Goal: Information Seeking & Learning: Learn about a topic

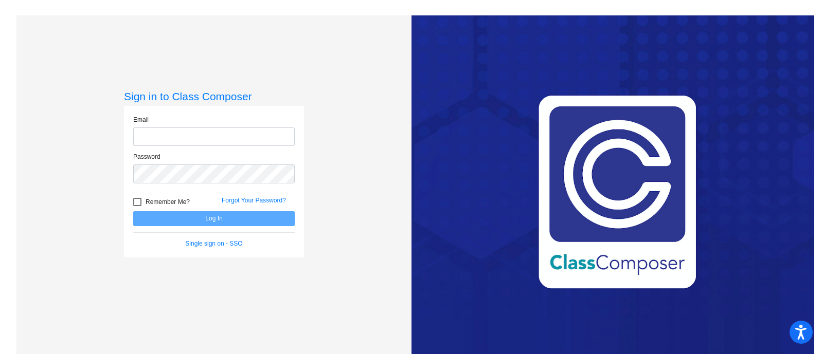
type input "[EMAIL_ADDRESS][PERSON_NAME][DOMAIN_NAME]"
click at [205, 200] on div "Remember Me?" at bounding box center [169, 203] width 88 height 15
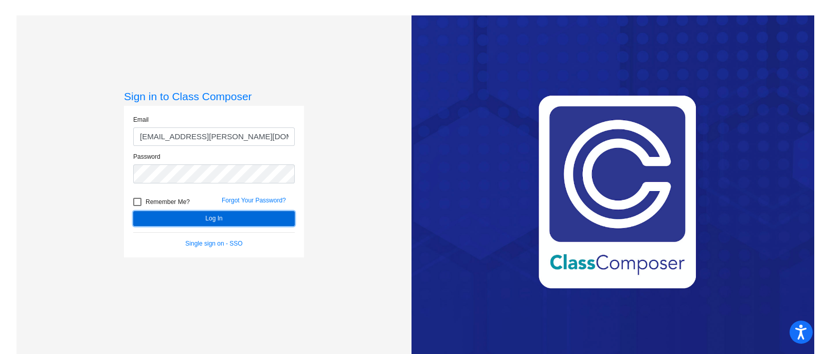
click at [202, 212] on button "Log In" at bounding box center [213, 218] width 161 height 15
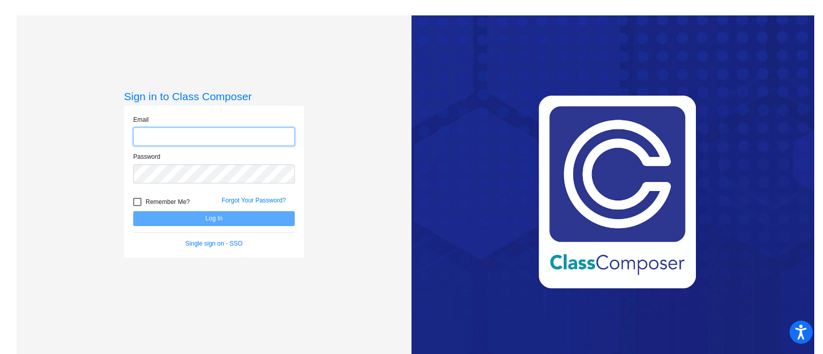
type input "[EMAIL_ADDRESS][PERSON_NAME][DOMAIN_NAME]"
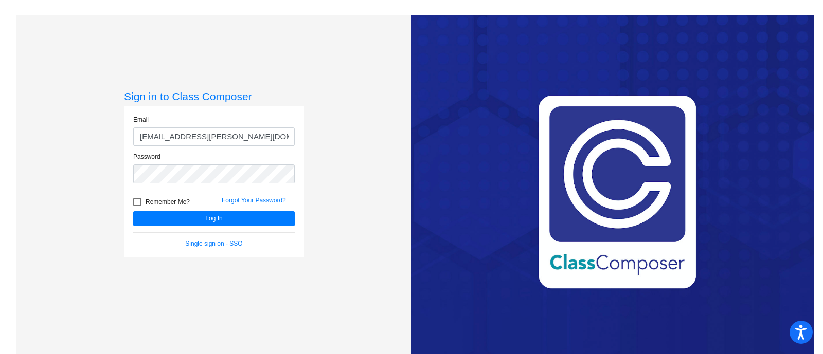
click at [236, 194] on div "Remember Me? Forgot Your Password?" at bounding box center [213, 201] width 177 height 22
click at [236, 196] on div "Forgot Your Password?" at bounding box center [258, 203] width 88 height 15
click at [243, 204] on div "Forgot Your Password?" at bounding box center [258, 203] width 88 height 15
click at [243, 202] on link "Forgot Your Password?" at bounding box center [254, 200] width 64 height 7
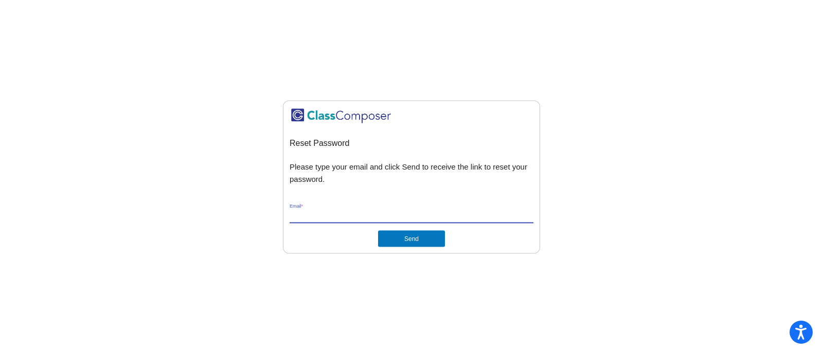
click at [364, 214] on input "Email *" at bounding box center [411, 215] width 244 height 9
type input "[EMAIL_ADDRESS][PERSON_NAME][DOMAIN_NAME]"
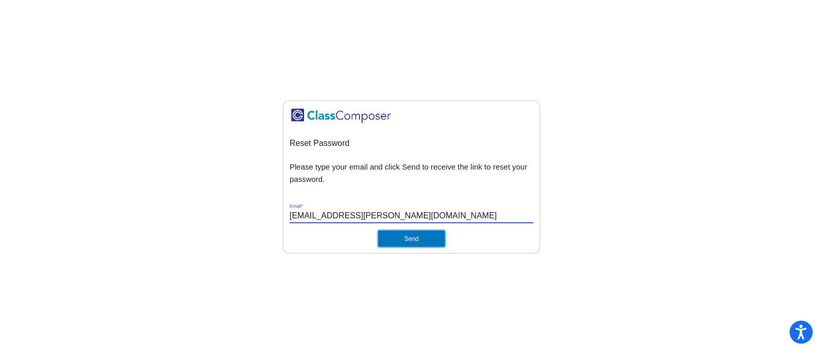
click at [410, 237] on button "Send" at bounding box center [411, 239] width 67 height 16
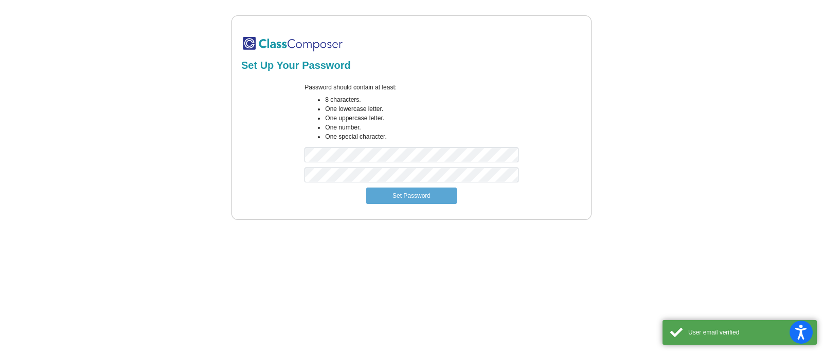
click at [344, 146] on div "Password should contain at least: 8 characters. One lowercase letter. One upper…" at bounding box center [411, 125] width 229 height 85
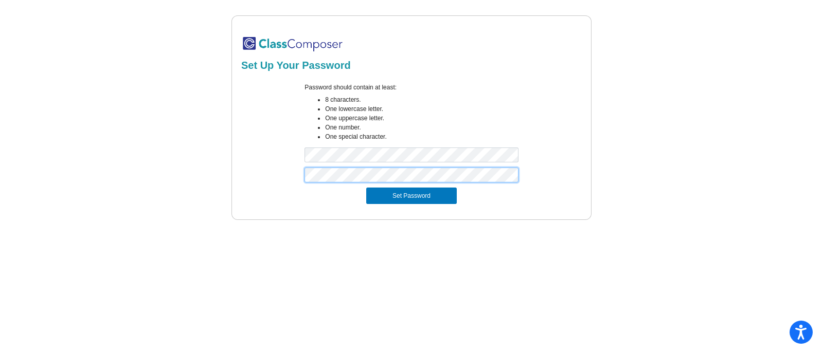
click at [366, 188] on button "Set Password" at bounding box center [411, 196] width 90 height 16
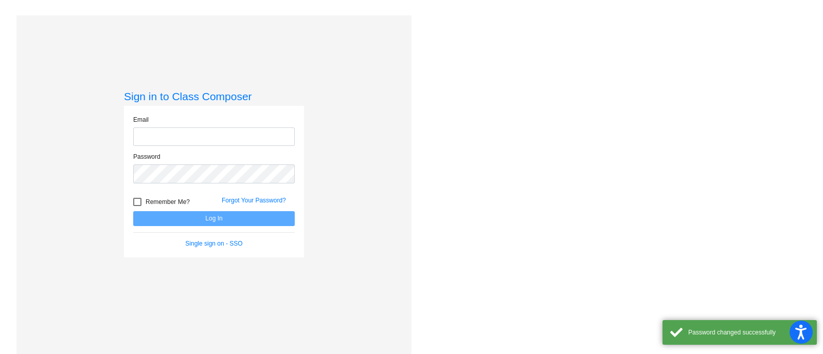
type input "[EMAIL_ADDRESS][PERSON_NAME][DOMAIN_NAME]"
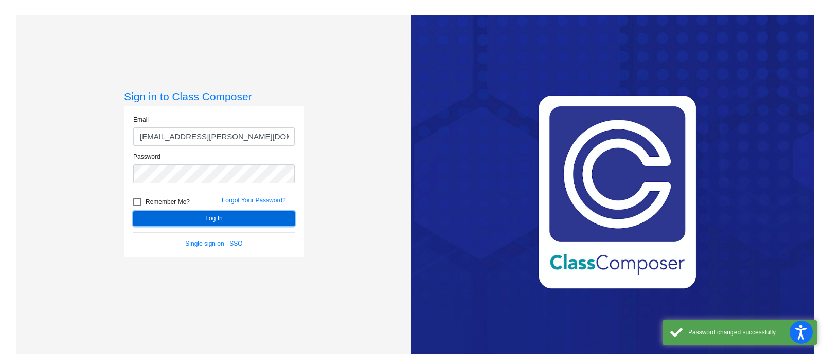
click at [226, 222] on button "Log In" at bounding box center [213, 218] width 161 height 15
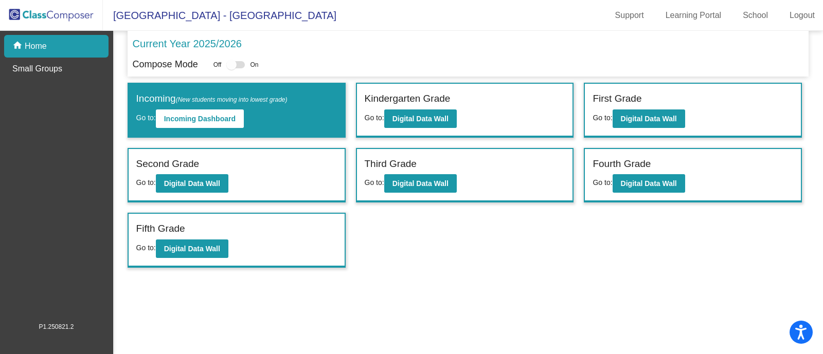
click at [396, 172] on div "Third Grade" at bounding box center [464, 166] width 200 height 18
click at [398, 174] on button "Digital Data Wall" at bounding box center [420, 183] width 72 height 19
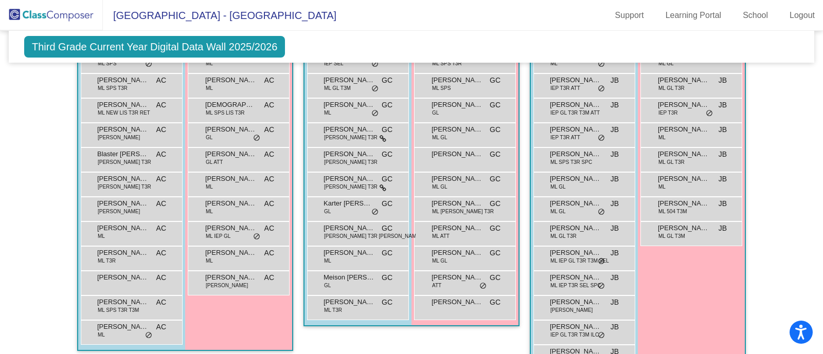
scroll to position [686, 0]
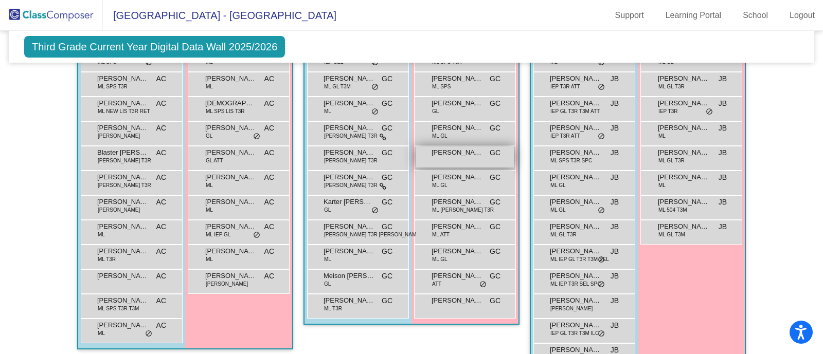
click at [445, 156] on div "[PERSON_NAME] GC lock do_not_disturb_alt" at bounding box center [464, 157] width 98 height 21
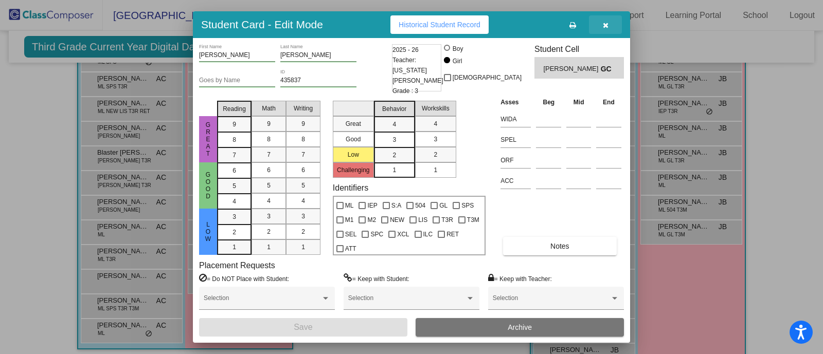
click at [607, 16] on button "button" at bounding box center [605, 24] width 33 height 19
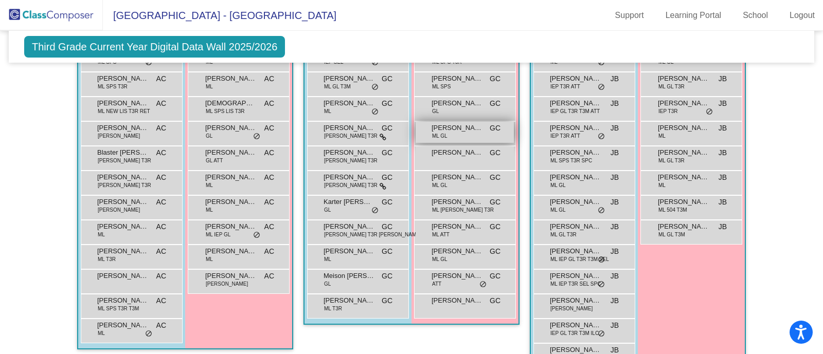
click at [461, 134] on div "[PERSON_NAME] GL GC lock do_not_disturb_alt" at bounding box center [464, 132] width 98 height 21
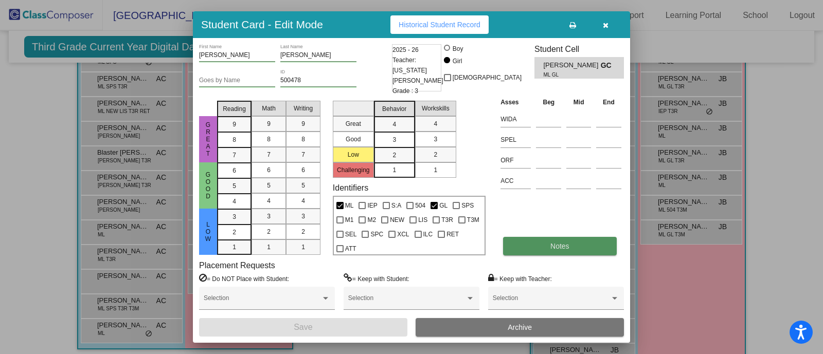
click at [539, 251] on button "Notes" at bounding box center [559, 246] width 113 height 19
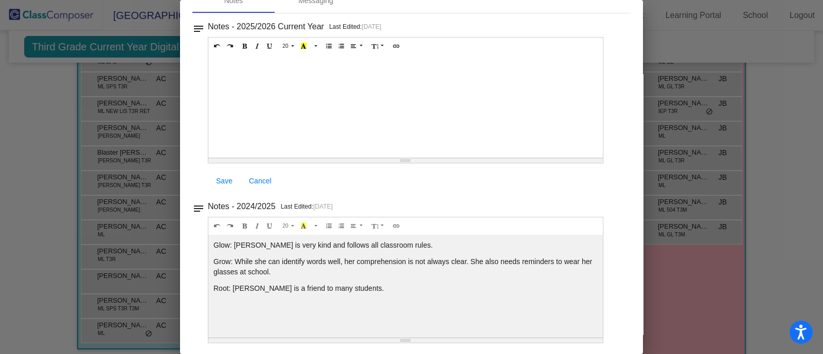
scroll to position [0, 0]
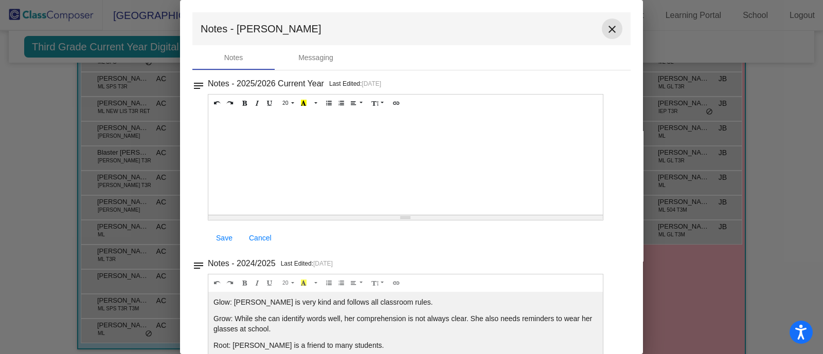
click at [606, 27] on mat-icon "close" at bounding box center [612, 29] width 12 height 12
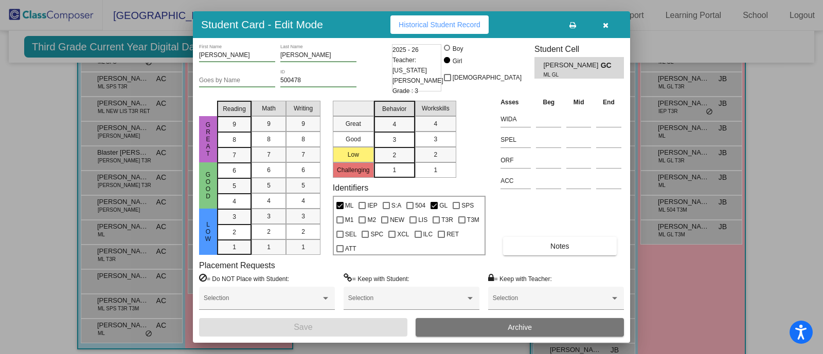
click at [622, 30] on div "Student Card - Edit Mode Historical Student Record" at bounding box center [411, 24] width 437 height 27
click at [615, 25] on button "button" at bounding box center [605, 24] width 33 height 19
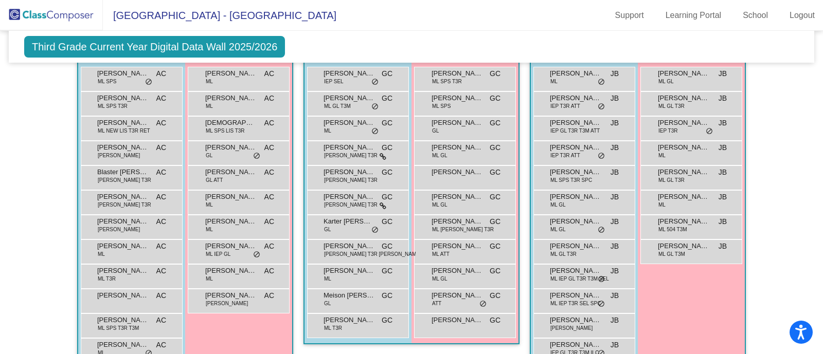
scroll to position [661, 0]
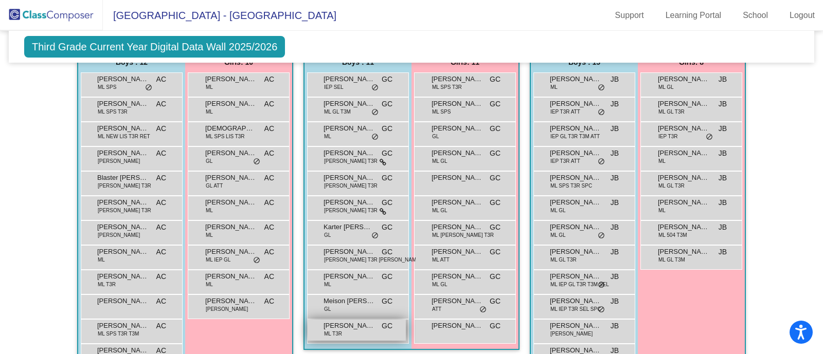
click at [350, 321] on span "[PERSON_NAME]" at bounding box center [348, 326] width 51 height 10
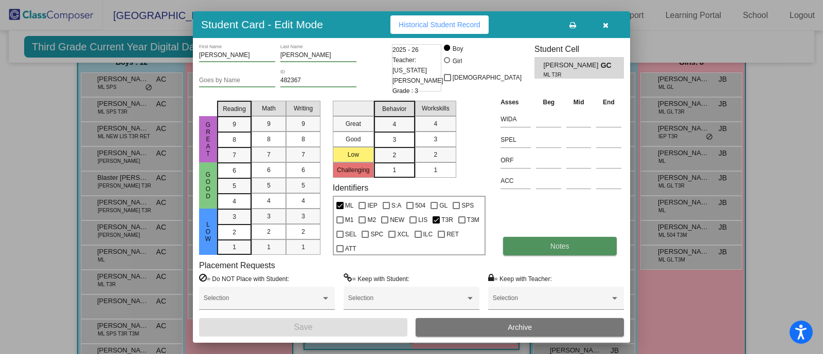
click at [522, 240] on button "Notes" at bounding box center [559, 246] width 113 height 19
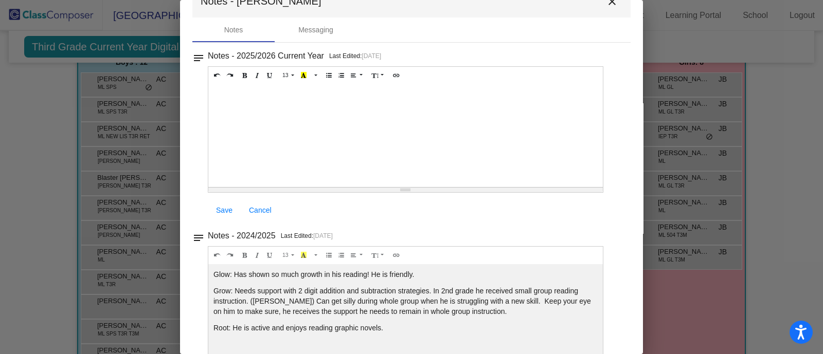
scroll to position [0, 0]
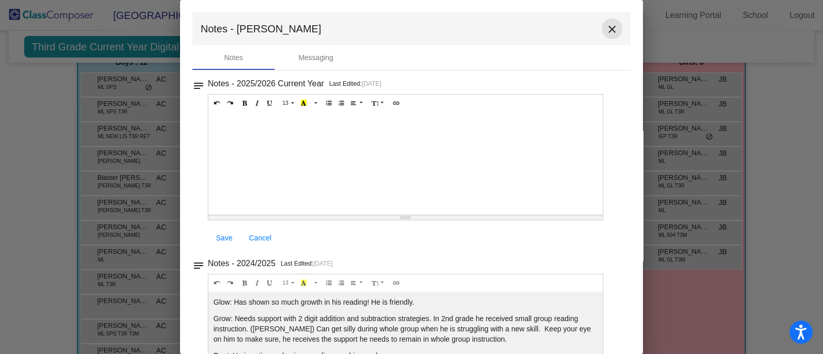
click at [612, 23] on mat-icon "close" at bounding box center [612, 29] width 12 height 12
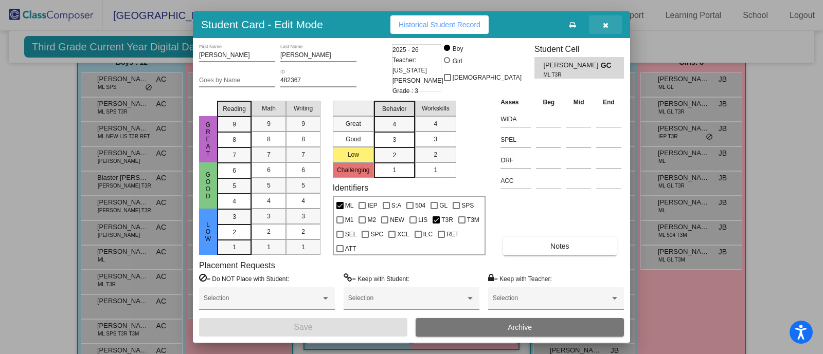
click at [603, 27] on icon "button" at bounding box center [606, 25] width 6 height 7
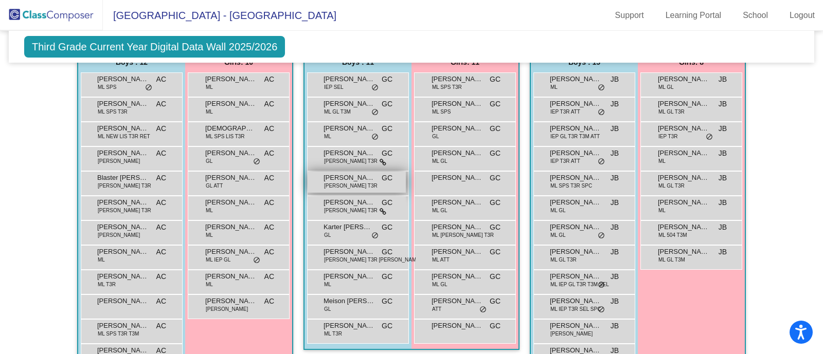
click at [346, 173] on span "[PERSON_NAME]" at bounding box center [348, 178] width 51 height 10
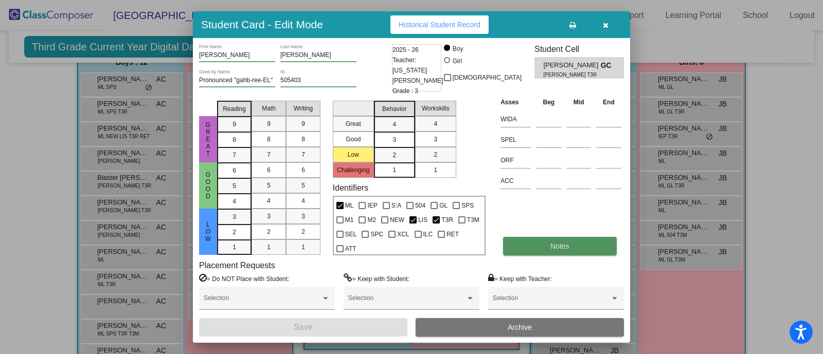
click at [538, 241] on button "Notes" at bounding box center [559, 246] width 113 height 19
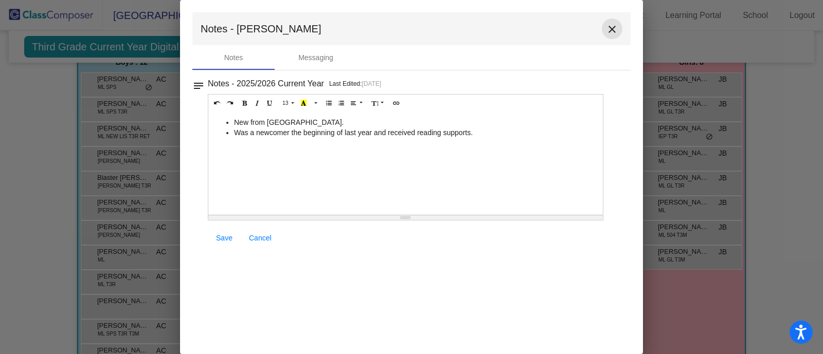
click at [615, 28] on mat-icon "close" at bounding box center [612, 29] width 12 height 12
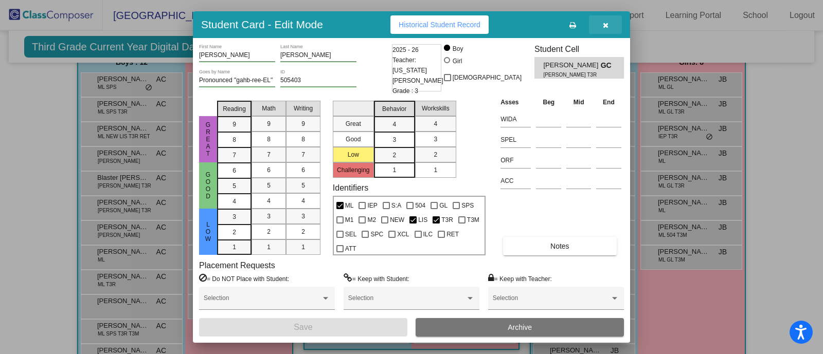
click at [613, 27] on button "button" at bounding box center [605, 24] width 33 height 19
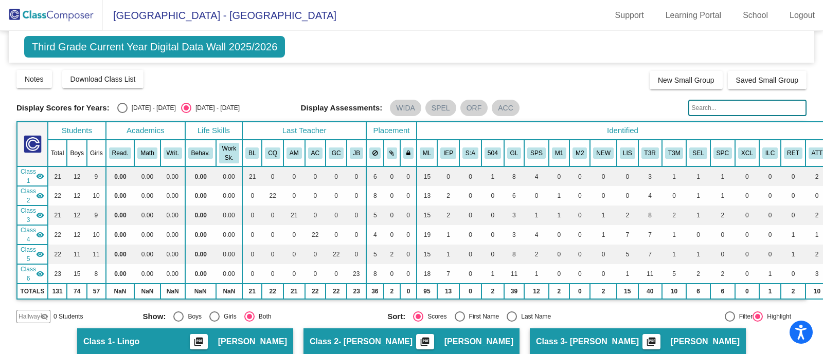
click at [61, 18] on img at bounding box center [51, 15] width 103 height 30
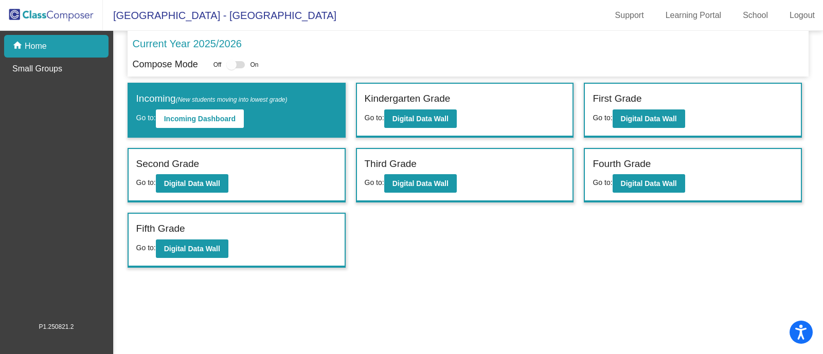
click at [194, 260] on div "Fifth Grade Go to: Digital Data Wall" at bounding box center [237, 240] width 216 height 53
click at [219, 249] on b "Digital Data Wall" at bounding box center [192, 249] width 56 height 8
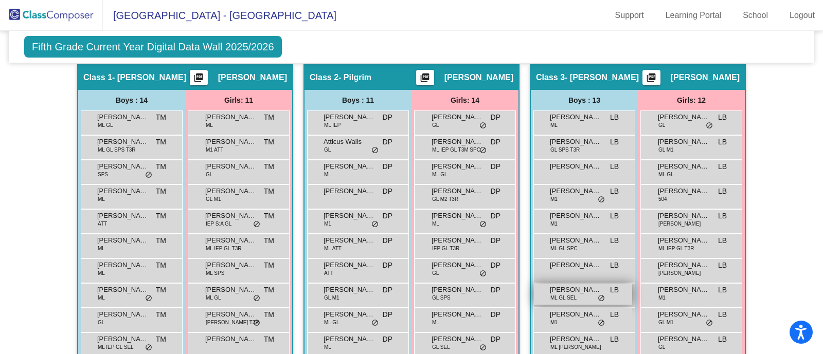
scroll to position [246, 0]
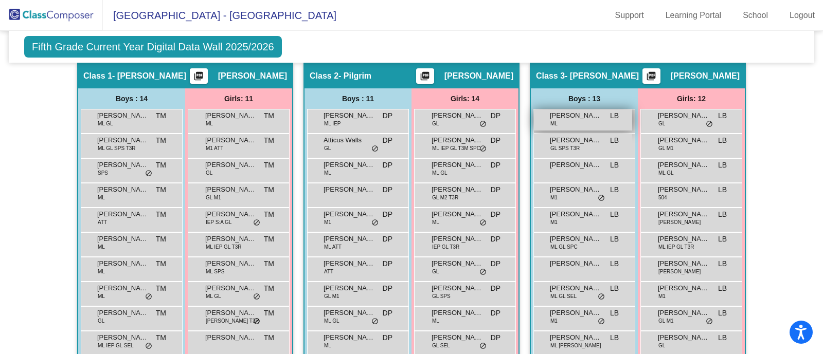
click at [565, 114] on span "[PERSON_NAME]" at bounding box center [575, 116] width 51 height 10
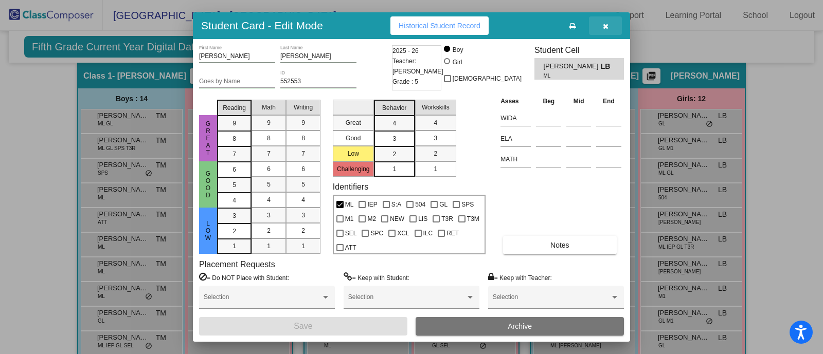
click at [604, 22] on span "button" at bounding box center [606, 26] width 6 height 8
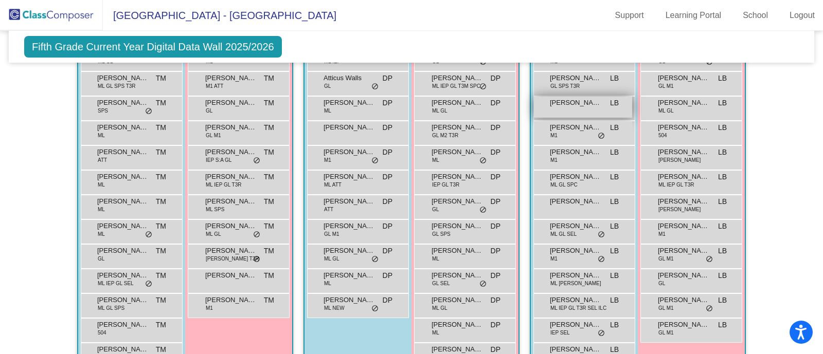
scroll to position [309, 0]
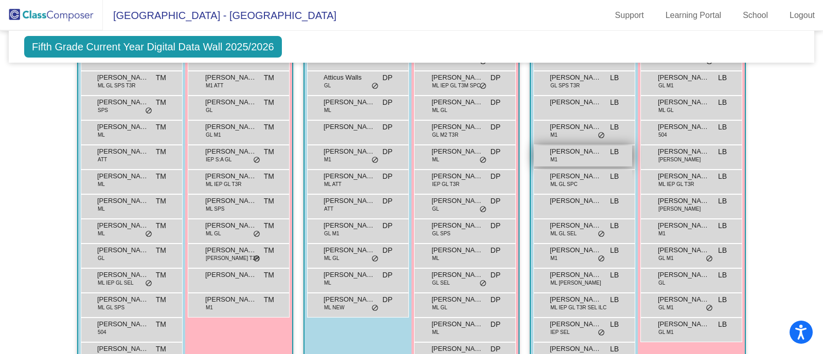
click at [560, 154] on span "[PERSON_NAME]" at bounding box center [575, 152] width 51 height 10
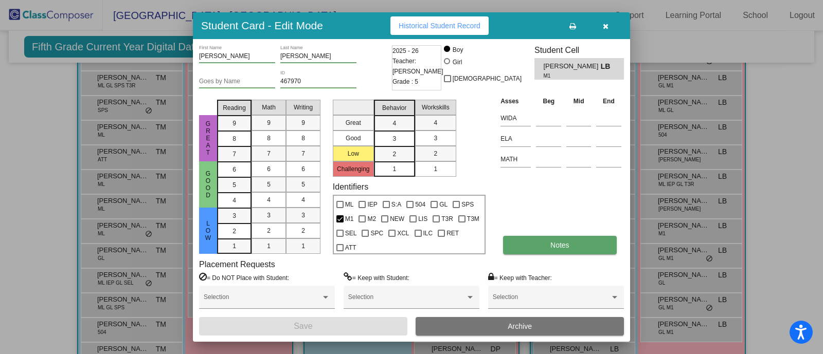
click at [531, 248] on button "Notes" at bounding box center [559, 245] width 113 height 19
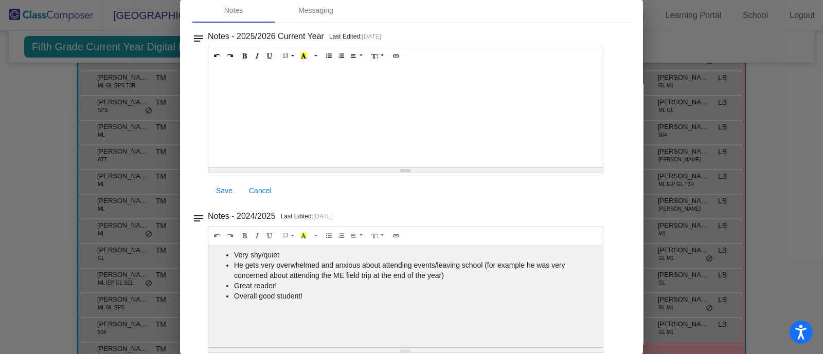
scroll to position [0, 0]
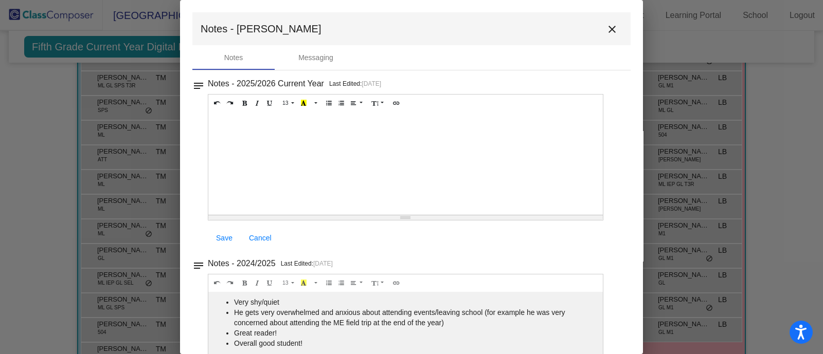
click at [607, 27] on mat-icon "close" at bounding box center [612, 29] width 12 height 12
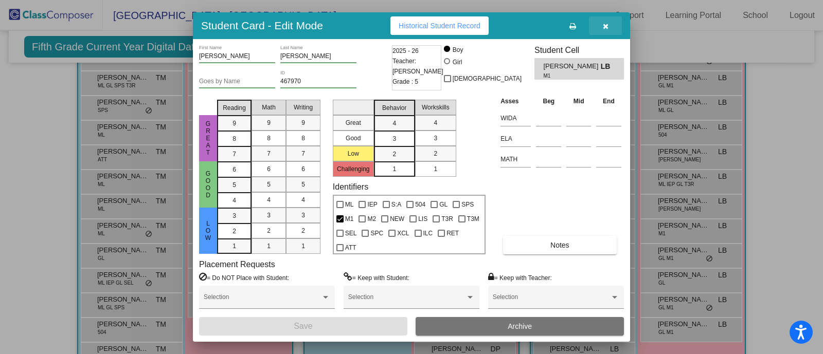
click at [599, 27] on button "button" at bounding box center [605, 25] width 33 height 19
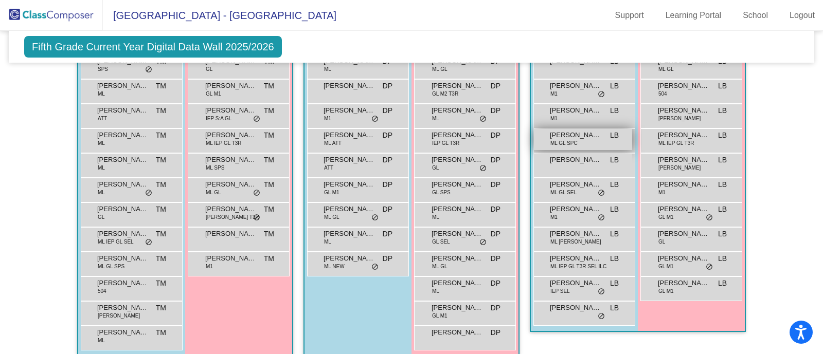
scroll to position [351, 0]
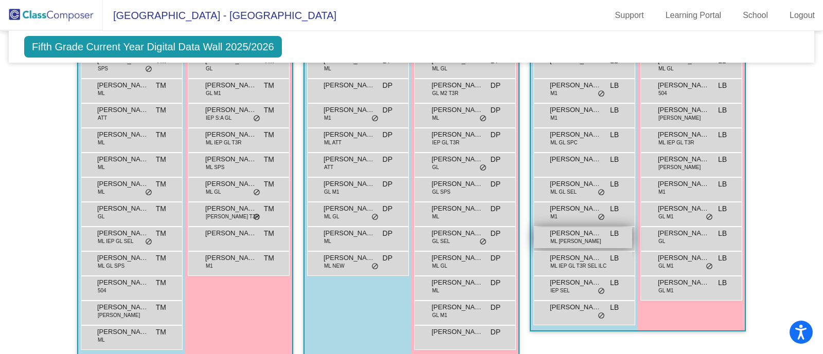
click at [572, 239] on div "[PERSON_NAME] [PERSON_NAME] [PERSON_NAME] LB lock do_not_disturb_alt" at bounding box center [583, 237] width 98 height 21
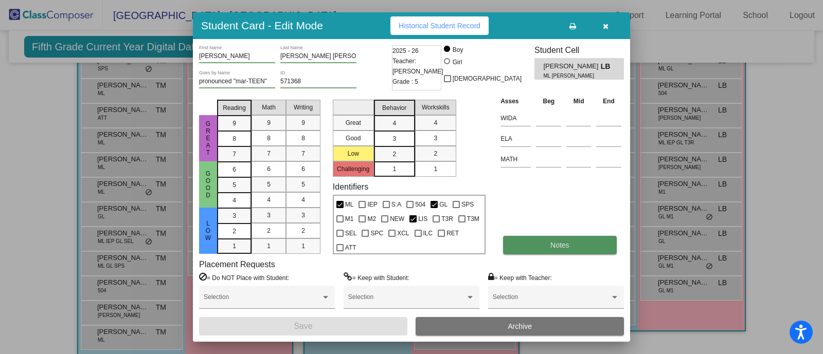
click at [542, 253] on button "Notes" at bounding box center [559, 245] width 113 height 19
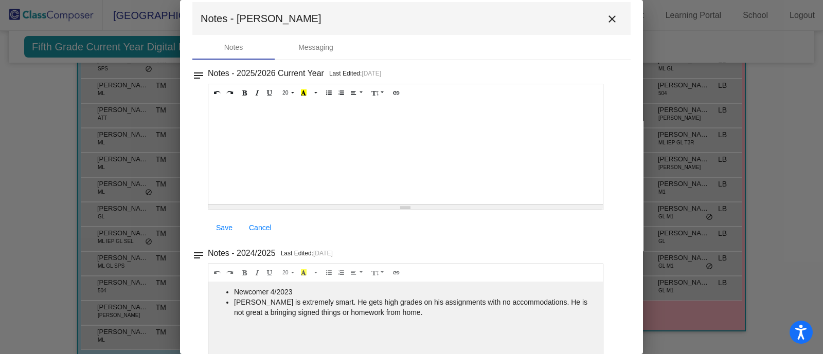
scroll to position [0, 0]
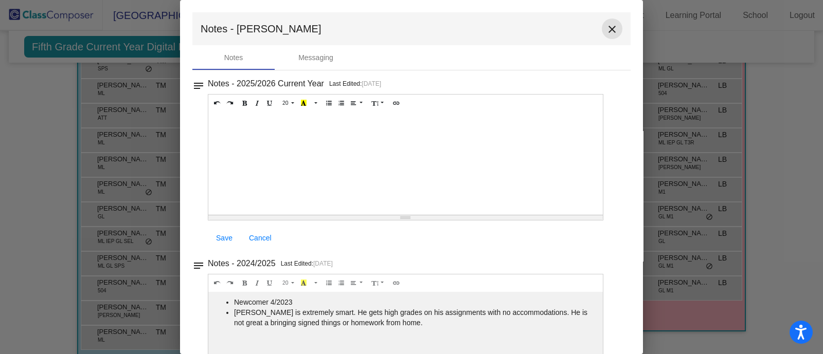
click at [608, 25] on mat-icon "close" at bounding box center [612, 29] width 12 height 12
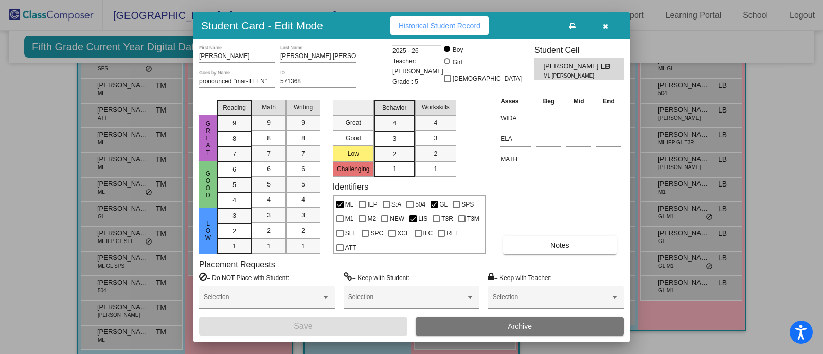
click at [612, 25] on button "button" at bounding box center [605, 25] width 33 height 19
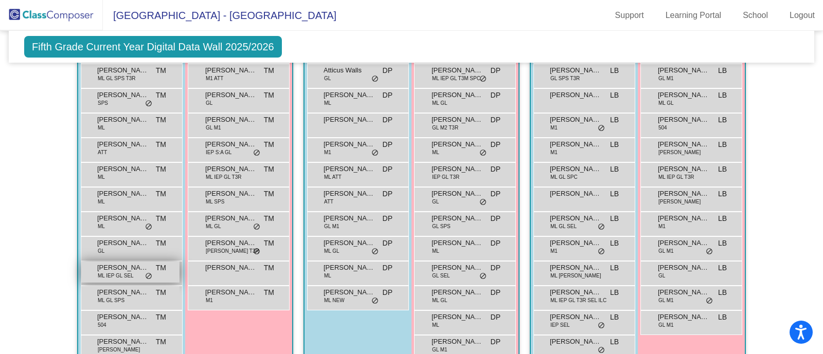
scroll to position [316, 0]
click at [129, 163] on div "[PERSON_NAME] TM lock do_not_disturb_alt" at bounding box center [132, 175] width 102 height 25
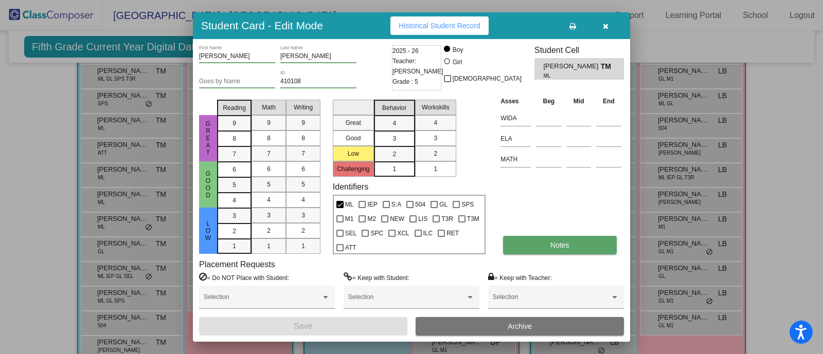
click at [540, 242] on button "Notes" at bounding box center [559, 245] width 113 height 19
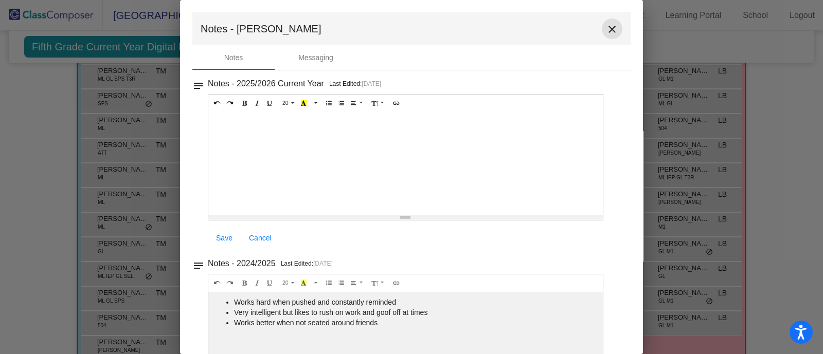
click at [609, 30] on mat-icon "close" at bounding box center [612, 29] width 12 height 12
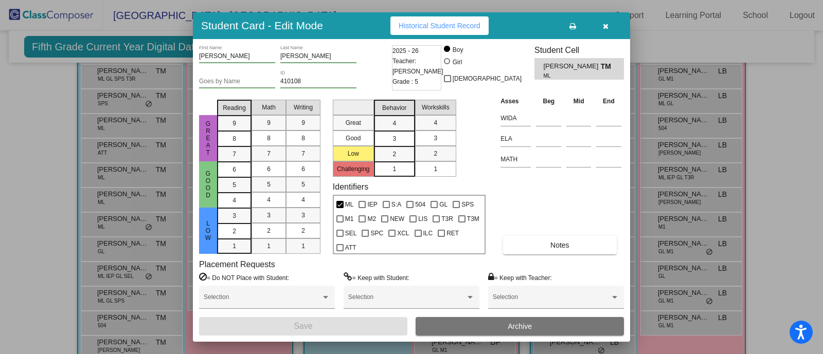
click at [610, 29] on button "button" at bounding box center [605, 25] width 33 height 19
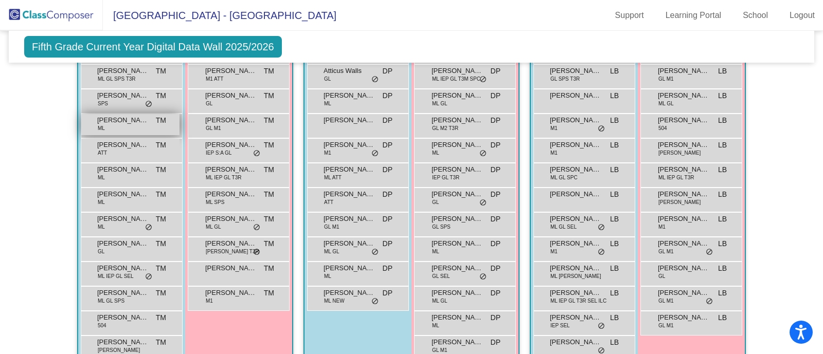
click at [123, 122] on span "[PERSON_NAME]" at bounding box center [122, 120] width 51 height 10
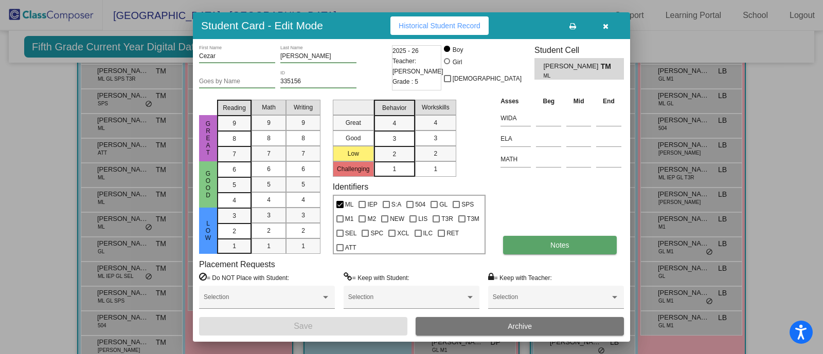
click at [547, 250] on button "Notes" at bounding box center [559, 245] width 113 height 19
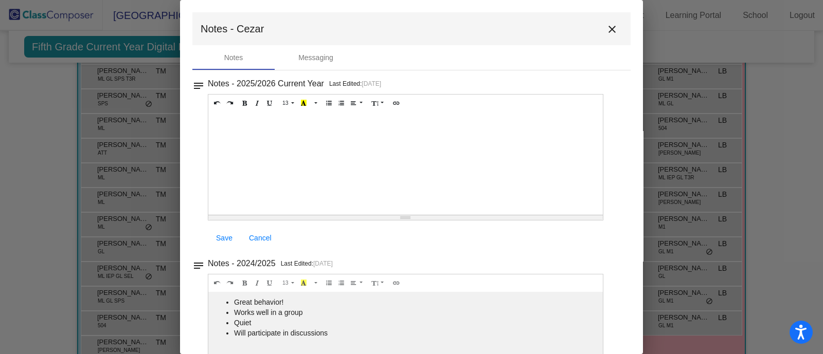
scroll to position [27, 0]
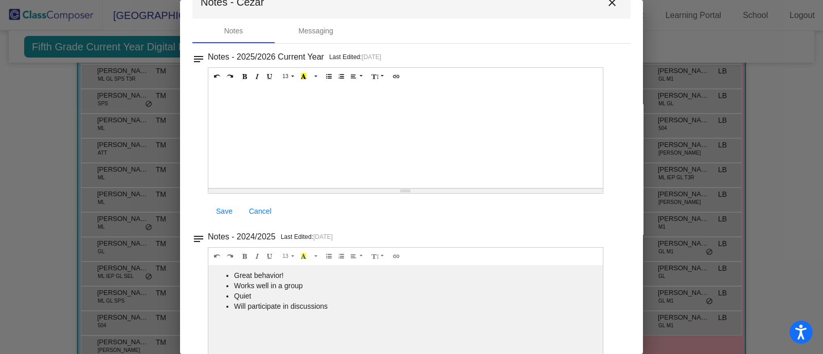
click at [613, 5] on button "close" at bounding box center [611, 2] width 21 height 21
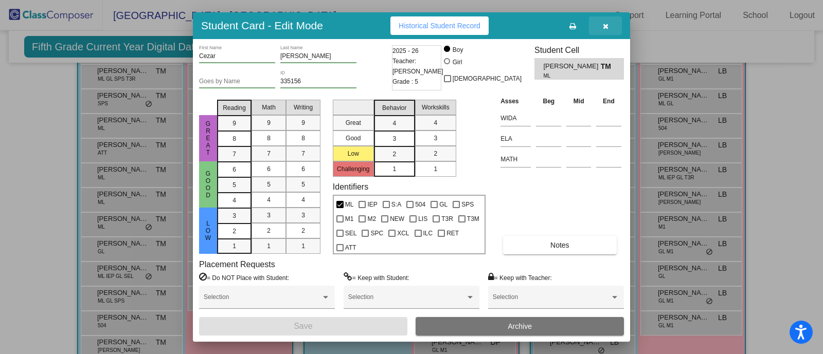
click at [608, 16] on button "button" at bounding box center [605, 25] width 33 height 19
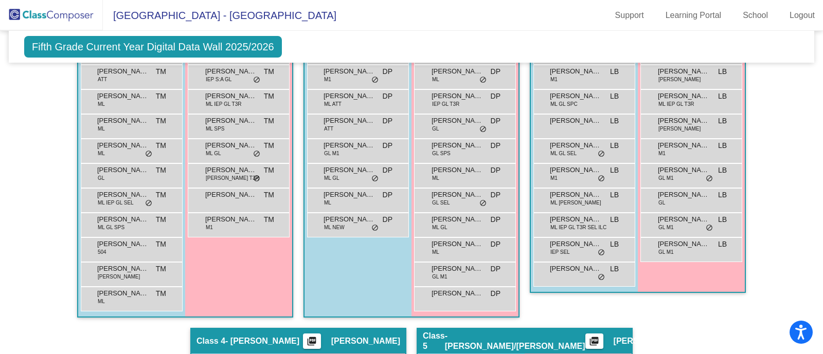
scroll to position [390, 0]
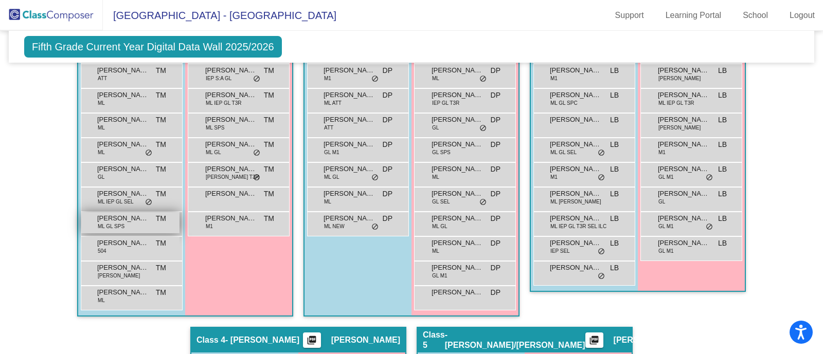
click at [111, 223] on span "ML GL SPS" at bounding box center [111, 227] width 27 height 8
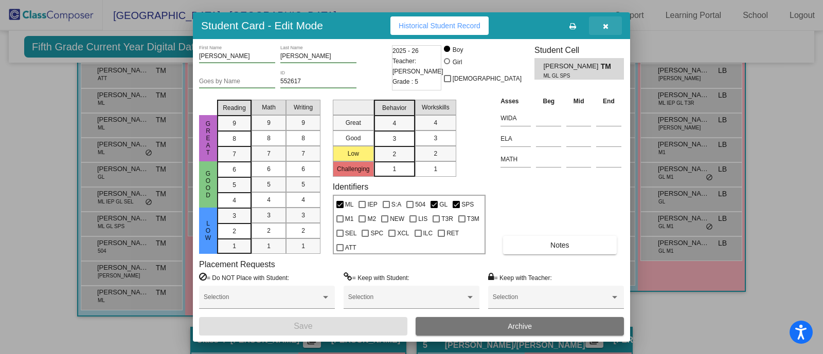
click at [617, 29] on button "button" at bounding box center [605, 25] width 33 height 19
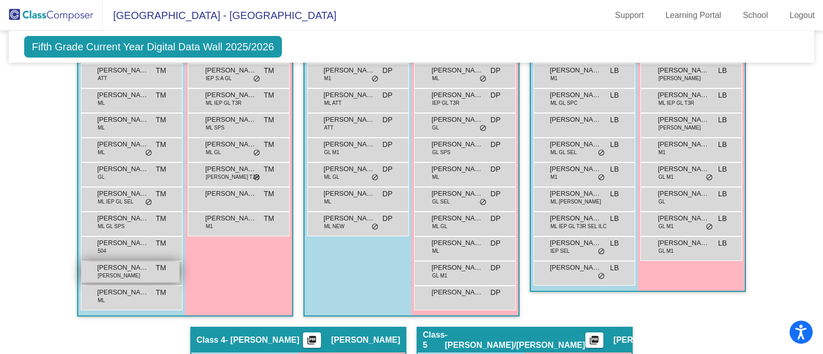
click at [120, 272] on div "[PERSON_NAME] [PERSON_NAME] TM lock do_not_disturb_alt" at bounding box center [130, 272] width 98 height 21
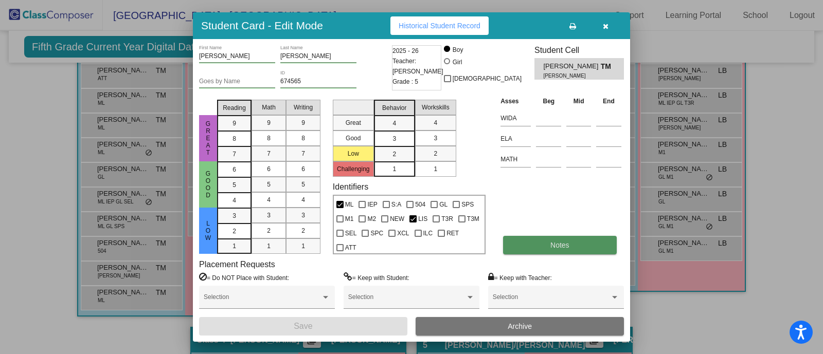
click at [549, 240] on button "Notes" at bounding box center [559, 245] width 113 height 19
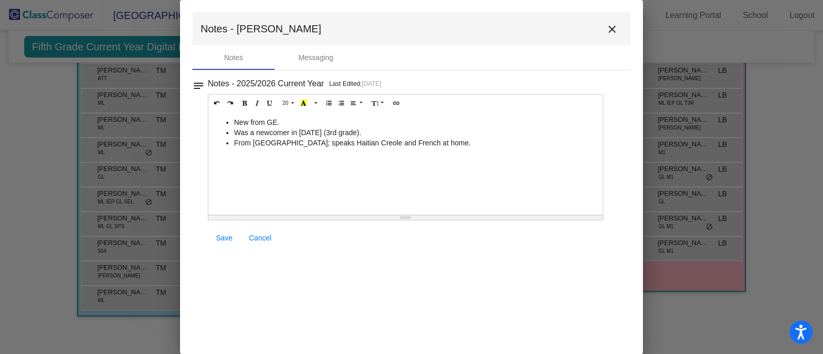
click at [608, 23] on mat-icon "close" at bounding box center [612, 29] width 12 height 12
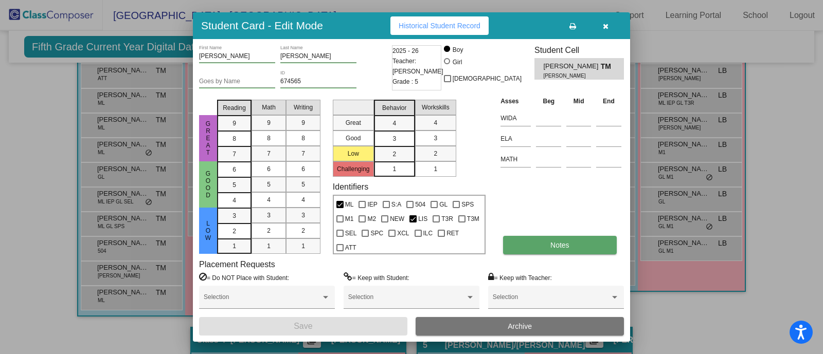
click at [587, 243] on button "Notes" at bounding box center [559, 245] width 113 height 19
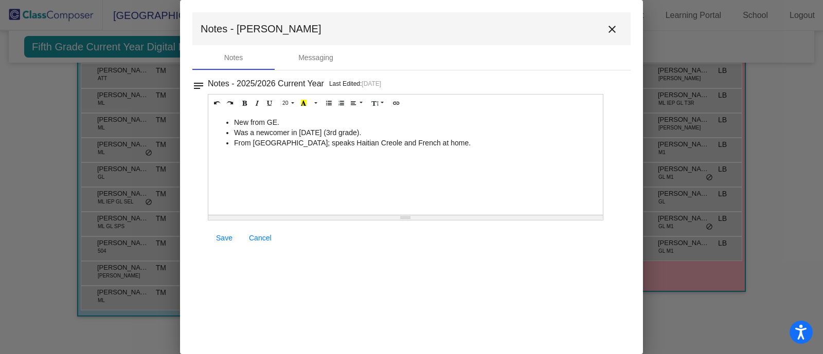
click at [618, 30] on button "close" at bounding box center [611, 29] width 21 height 21
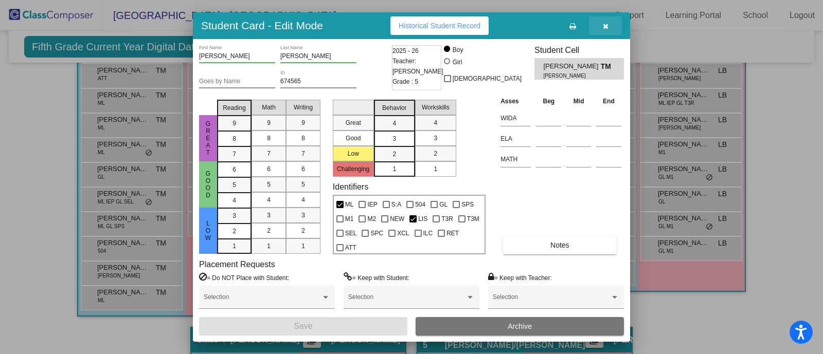
click at [605, 21] on button "button" at bounding box center [605, 25] width 33 height 19
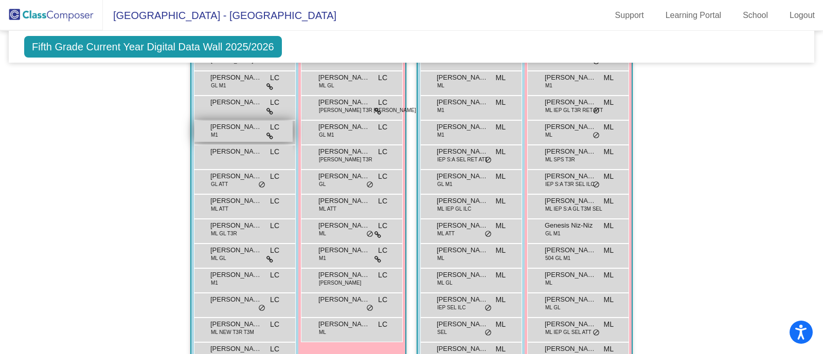
scroll to position [723, 0]
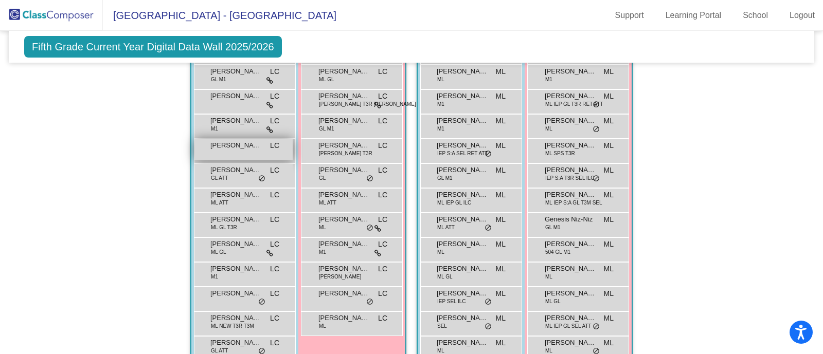
click at [239, 154] on div "[PERSON_NAME] [PERSON_NAME] lock do_not_disturb_alt" at bounding box center [243, 149] width 98 height 21
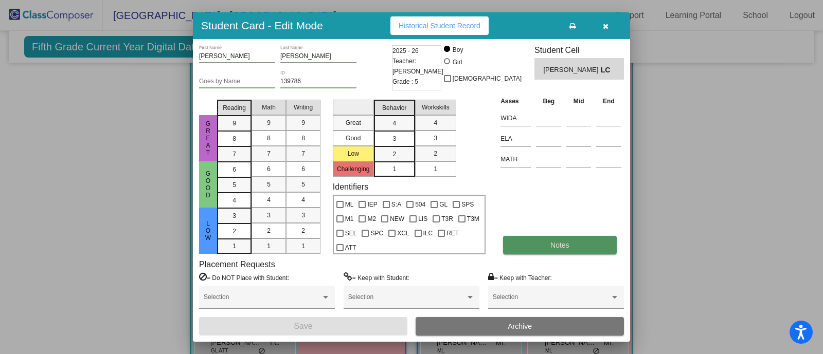
click at [578, 247] on button "Notes" at bounding box center [559, 245] width 113 height 19
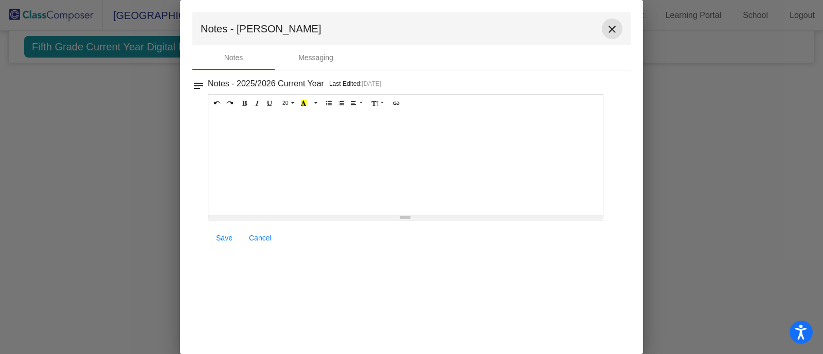
click at [614, 30] on mat-icon "close" at bounding box center [612, 29] width 12 height 12
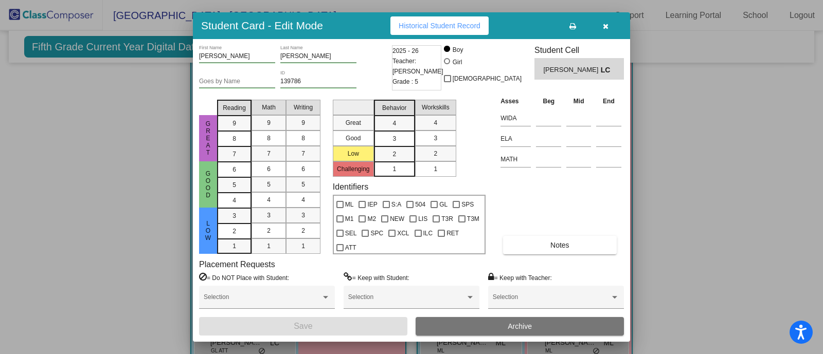
click at [609, 30] on button "button" at bounding box center [605, 25] width 33 height 19
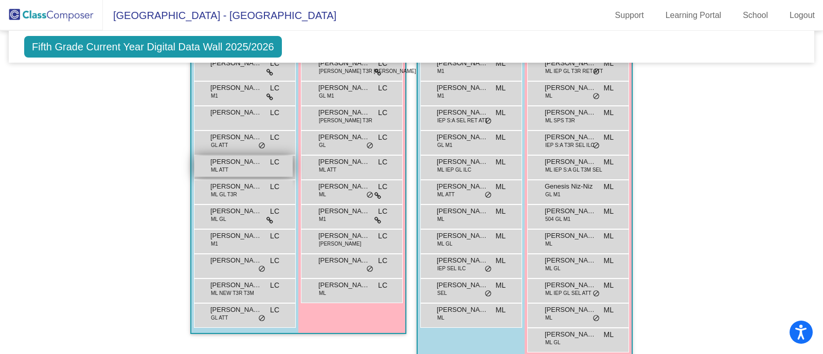
scroll to position [754, 0]
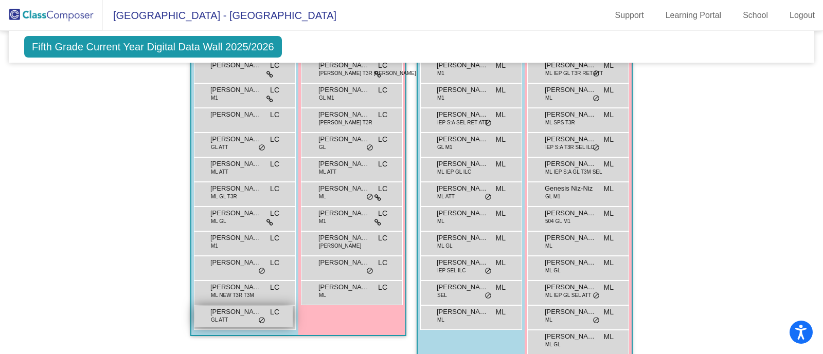
click at [230, 312] on span "[PERSON_NAME]" at bounding box center [235, 312] width 51 height 10
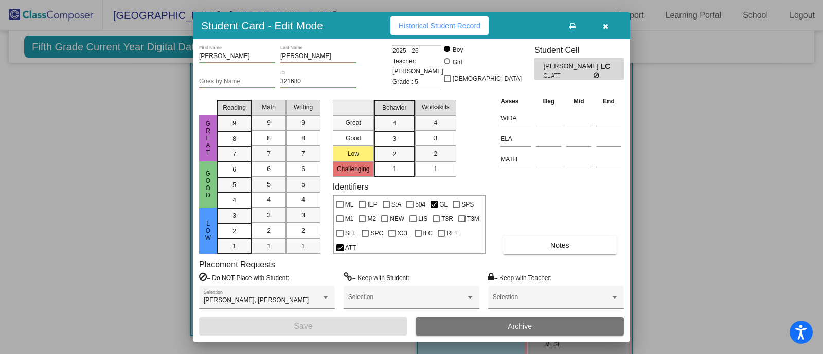
click at [564, 231] on div "Asses Beg Mid End WIDA ELA MATH Notes" at bounding box center [561, 175] width 126 height 159
click at [547, 250] on button "Notes" at bounding box center [559, 245] width 113 height 19
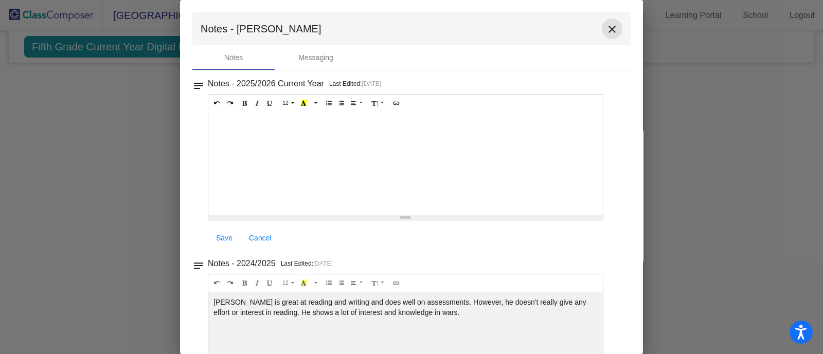
click at [606, 28] on mat-icon "close" at bounding box center [612, 29] width 12 height 12
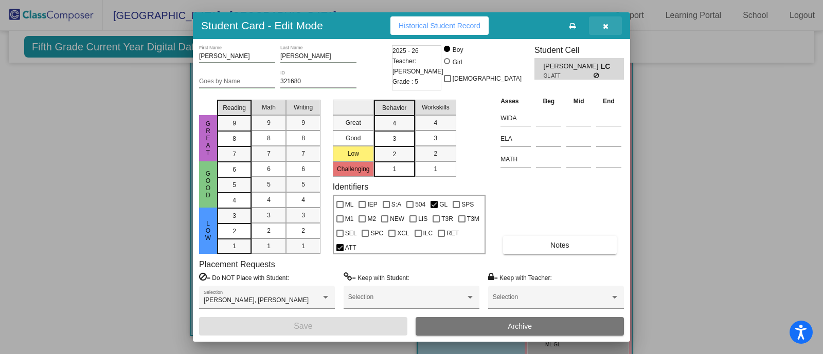
click at [600, 28] on button "button" at bounding box center [605, 25] width 33 height 19
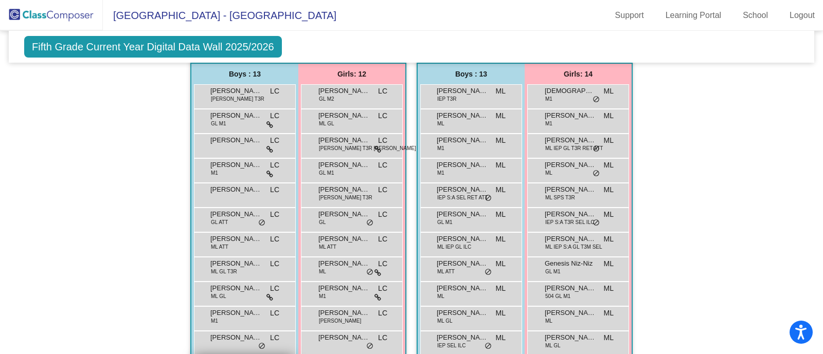
scroll to position [679, 0]
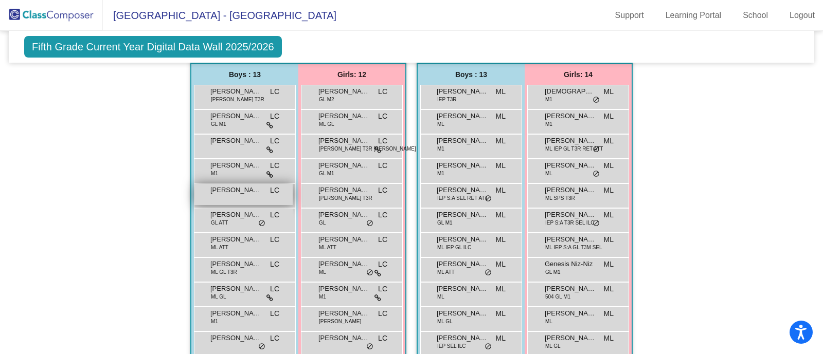
click at [221, 189] on span "[PERSON_NAME]" at bounding box center [235, 190] width 51 height 10
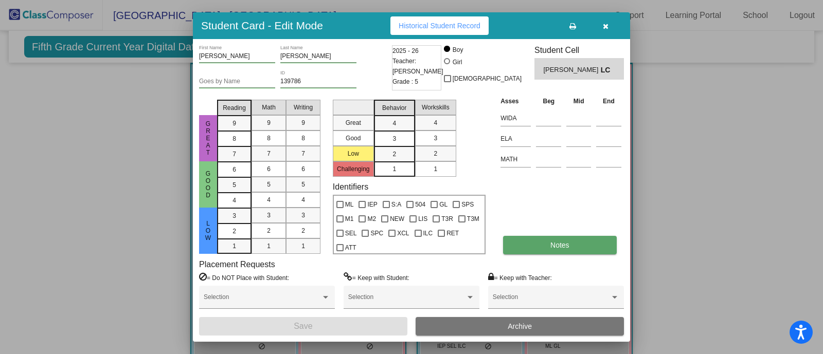
click at [533, 246] on button "Notes" at bounding box center [559, 245] width 113 height 19
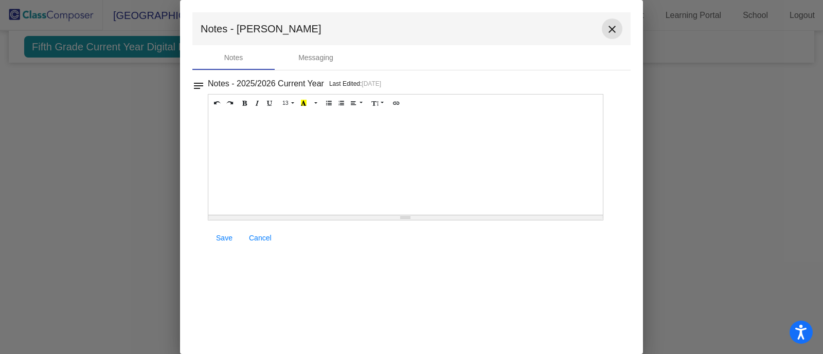
click at [614, 26] on mat-icon "close" at bounding box center [612, 29] width 12 height 12
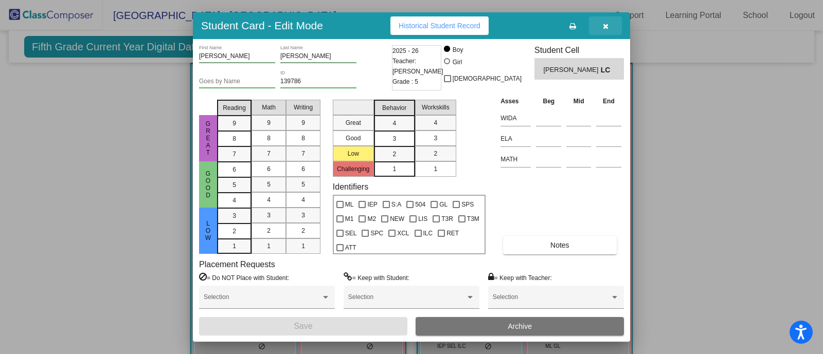
click at [604, 26] on icon "button" at bounding box center [606, 26] width 6 height 7
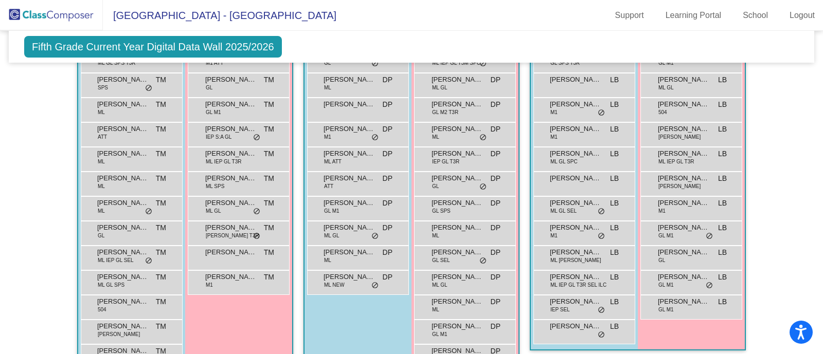
scroll to position [298, 0]
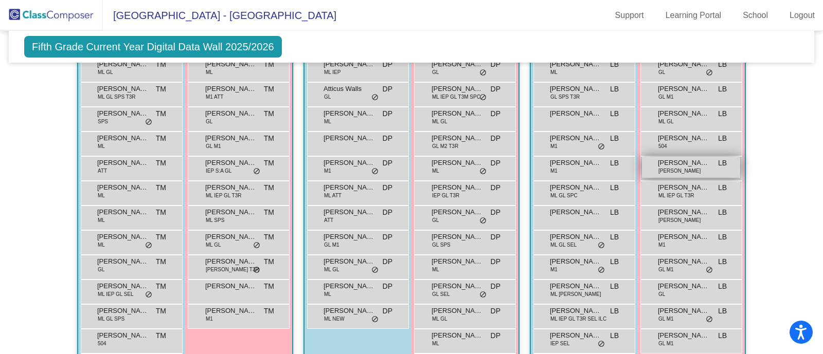
click at [676, 158] on span "[PERSON_NAME]" at bounding box center [683, 163] width 51 height 10
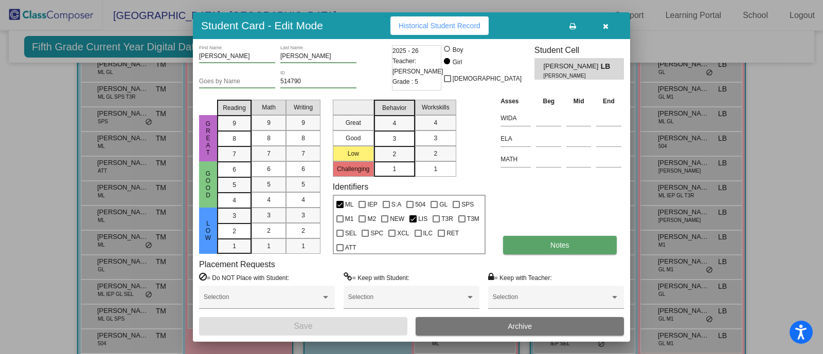
click at [546, 248] on button "Notes" at bounding box center [559, 245] width 113 height 19
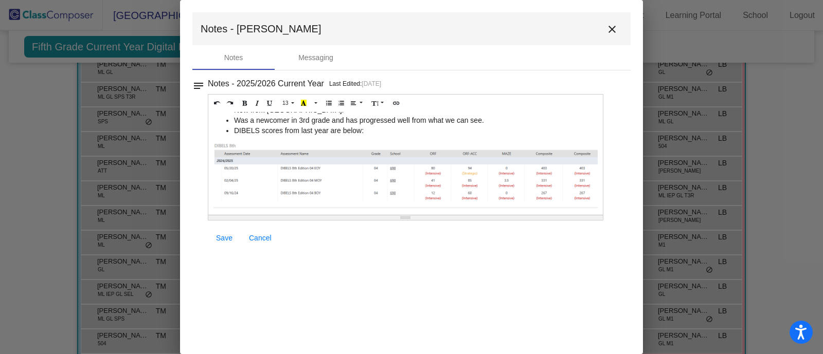
scroll to position [0, 0]
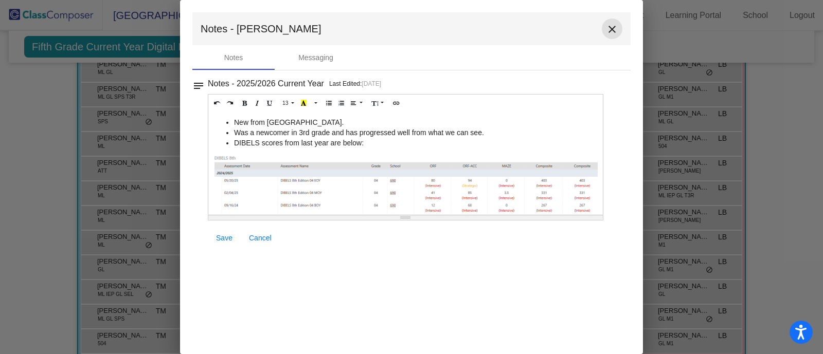
click at [614, 25] on mat-icon "close" at bounding box center [612, 29] width 12 height 12
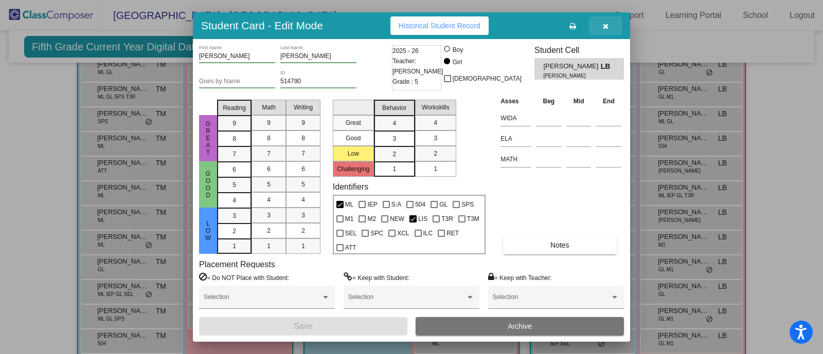
click at [614, 25] on button "button" at bounding box center [605, 25] width 33 height 19
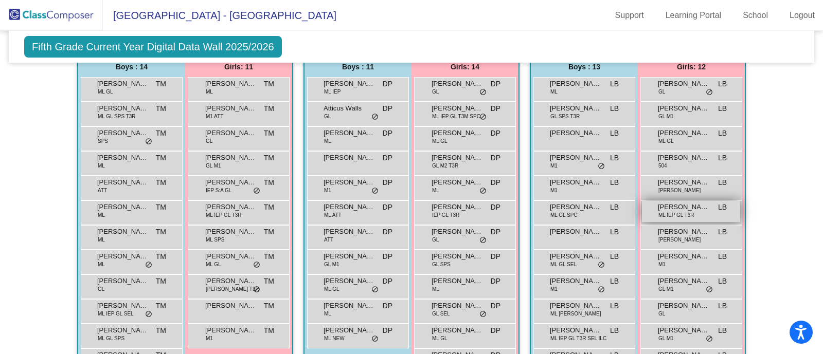
scroll to position [309, 0]
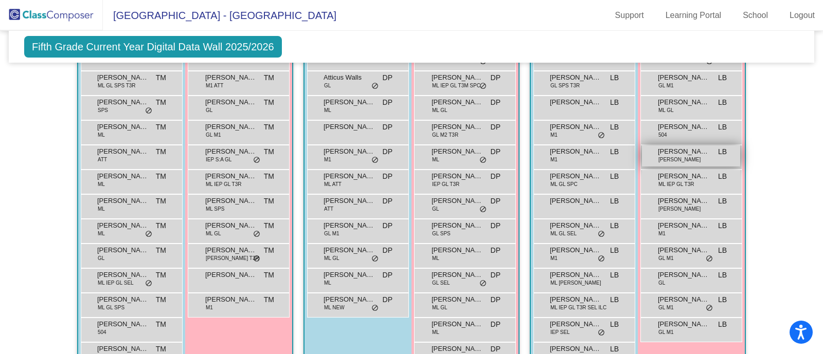
click at [651, 150] on div "[PERSON_NAME] [PERSON_NAME] [PERSON_NAME] lock do_not_disturb_alt" at bounding box center [691, 155] width 98 height 21
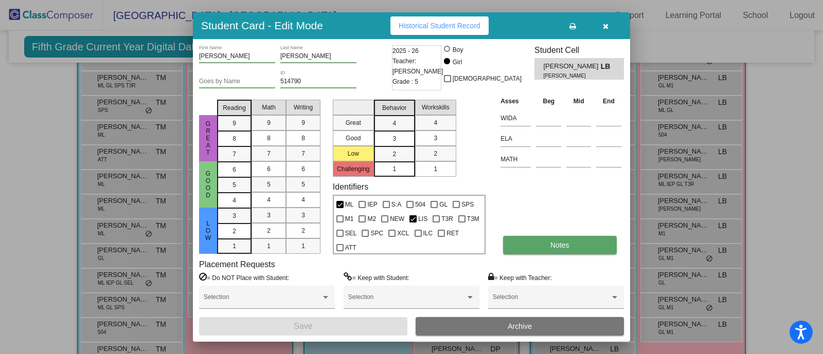
click at [548, 245] on button "Notes" at bounding box center [559, 245] width 113 height 19
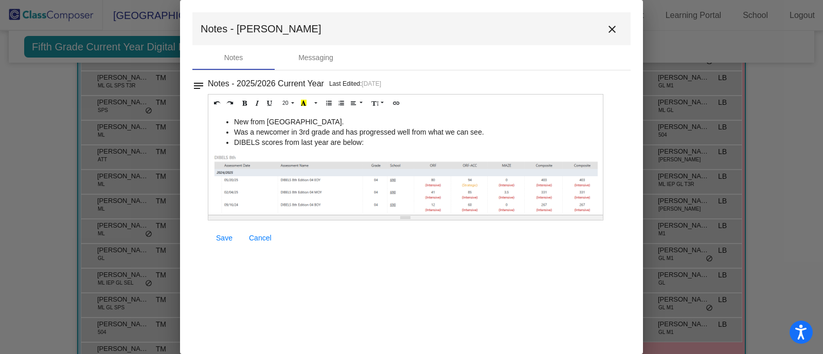
scroll to position [0, 0]
click at [615, 33] on mat-icon "close" at bounding box center [612, 29] width 12 height 12
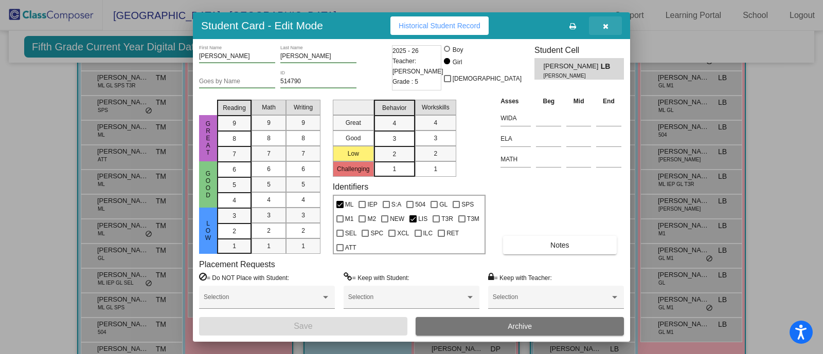
click at [611, 22] on button "button" at bounding box center [605, 25] width 33 height 19
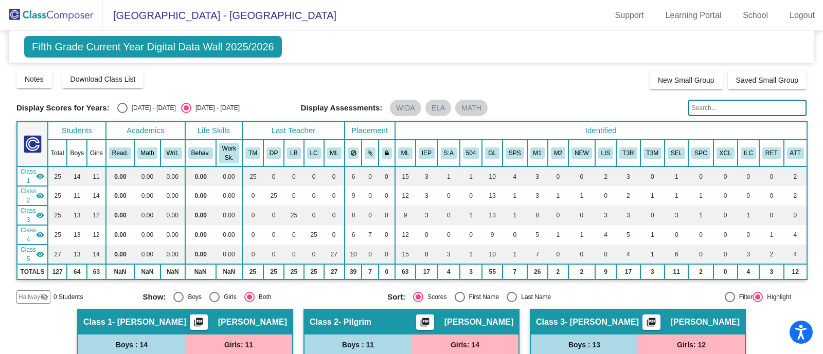
click at [65, 6] on img at bounding box center [51, 15] width 103 height 30
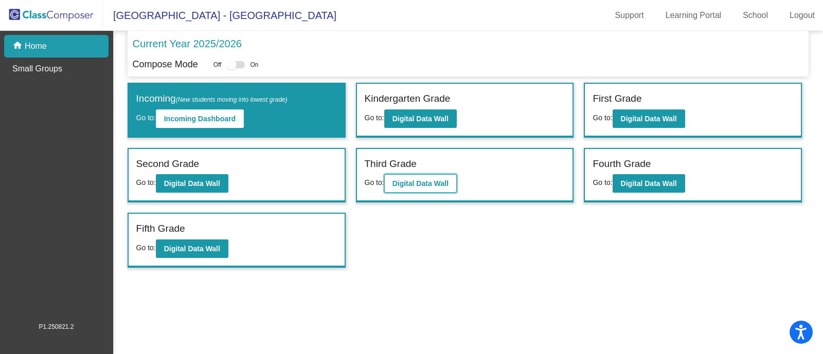
click at [423, 181] on b "Digital Data Wall" at bounding box center [420, 183] width 56 height 8
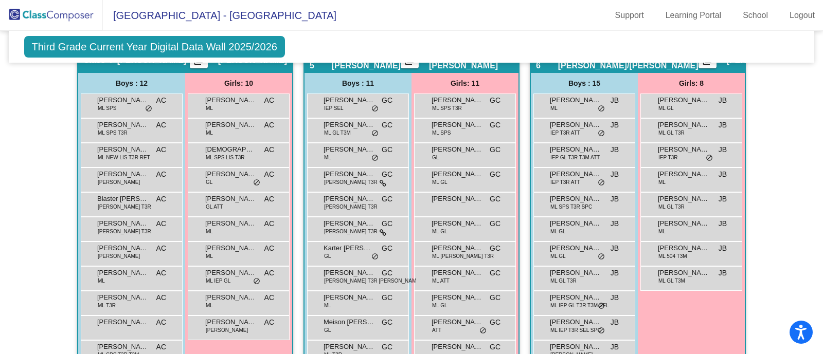
scroll to position [641, 0]
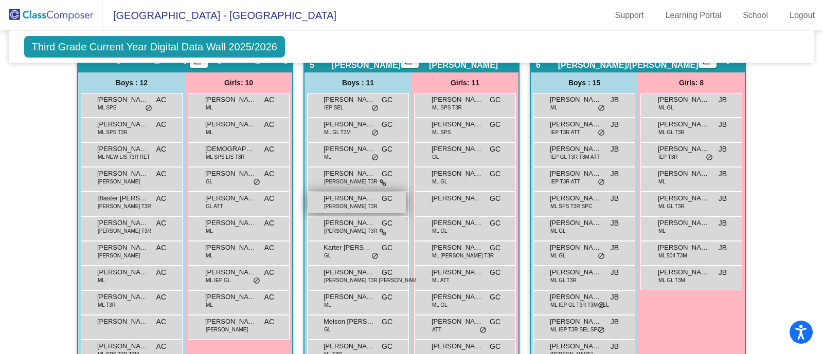
click at [357, 204] on div "[PERSON_NAME] [PERSON_NAME] LIS T3R GC lock do_not_disturb_alt" at bounding box center [356, 202] width 98 height 21
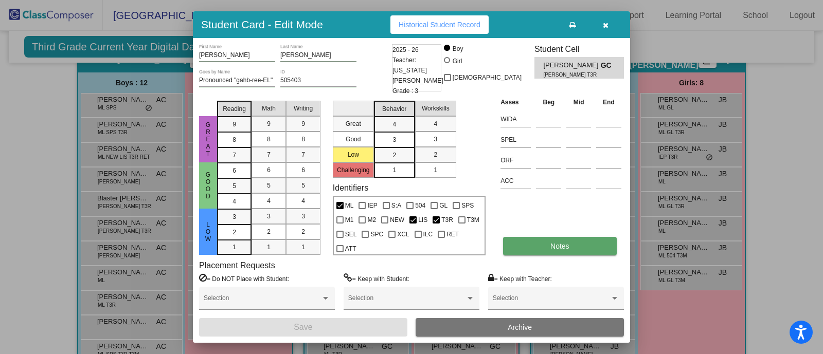
click at [543, 250] on button "Notes" at bounding box center [559, 246] width 113 height 19
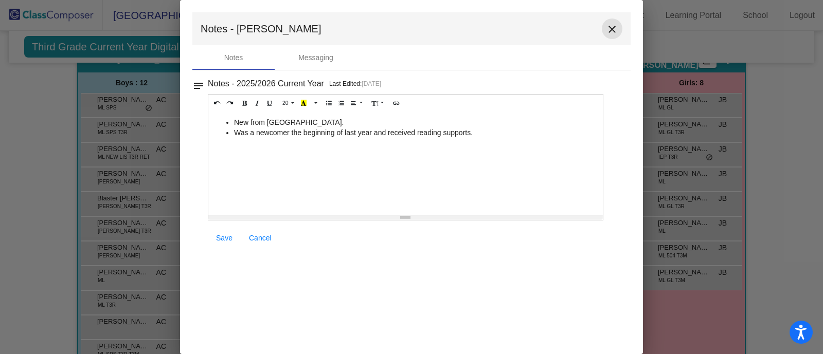
click at [606, 29] on mat-icon "close" at bounding box center [612, 29] width 12 height 12
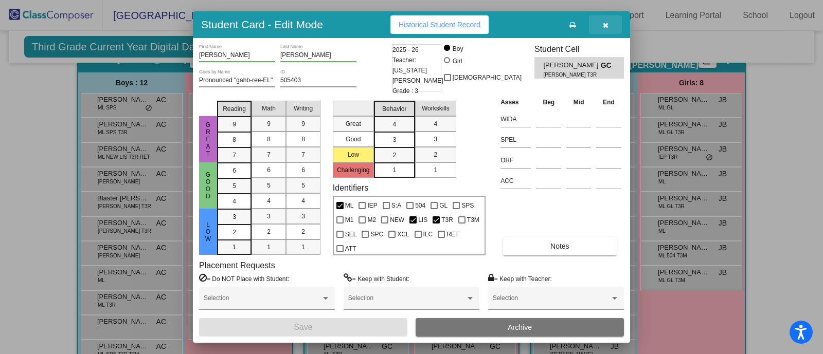
click at [607, 16] on button "button" at bounding box center [605, 24] width 33 height 19
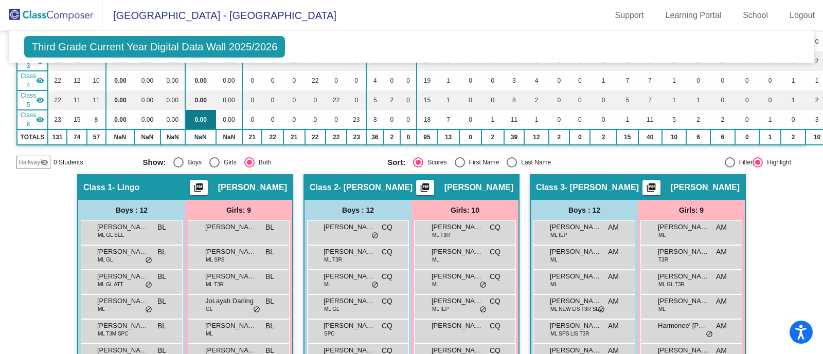
scroll to position [0, 0]
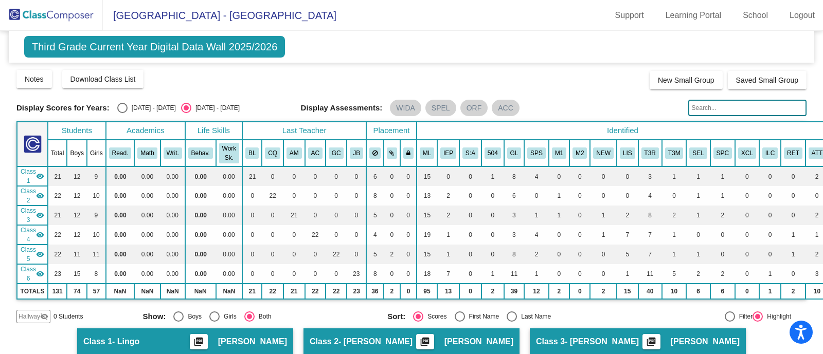
click at [47, 14] on img at bounding box center [51, 15] width 103 height 30
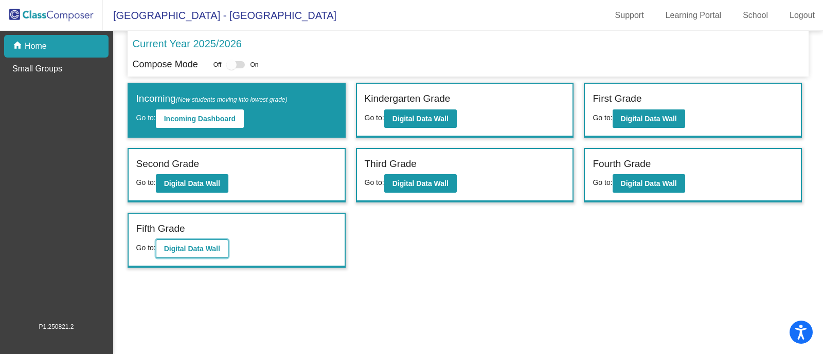
click at [174, 251] on button "Digital Data Wall" at bounding box center [192, 249] width 72 height 19
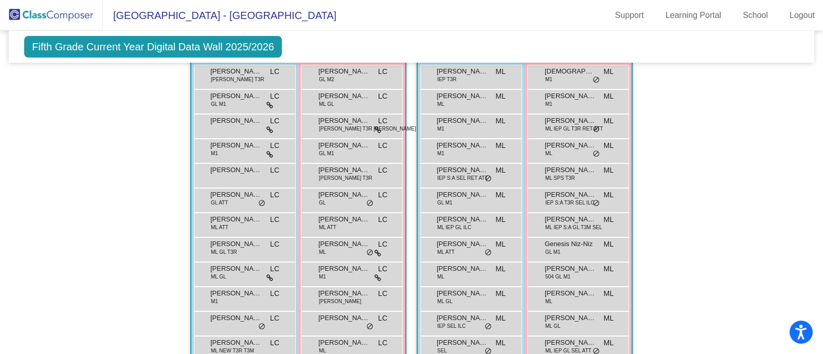
scroll to position [673, 0]
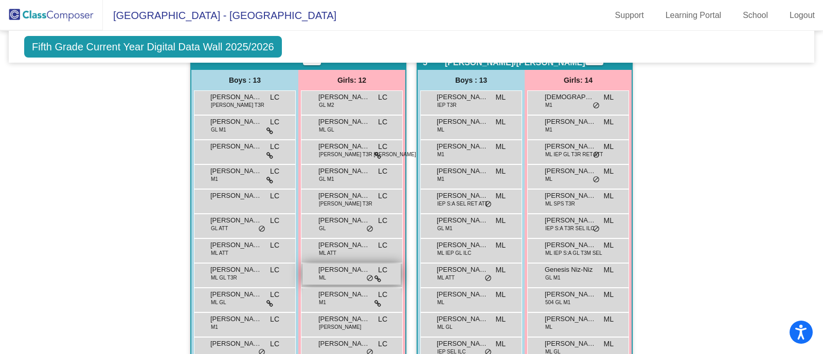
click at [355, 280] on div "[PERSON_NAME] [PERSON_NAME] LC lock do_not_disturb_alt" at bounding box center [351, 274] width 98 height 21
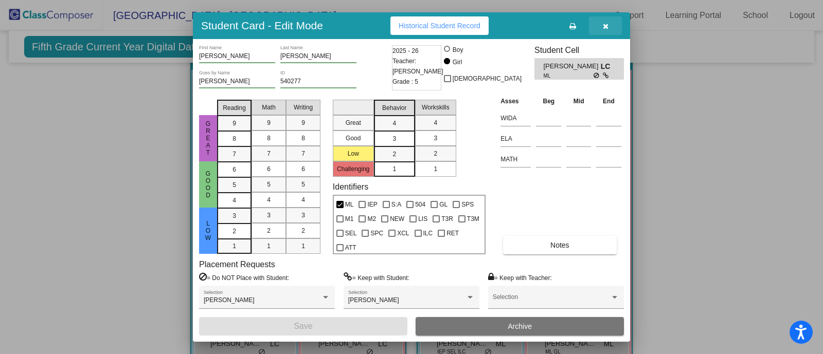
click at [612, 26] on button "button" at bounding box center [605, 25] width 33 height 19
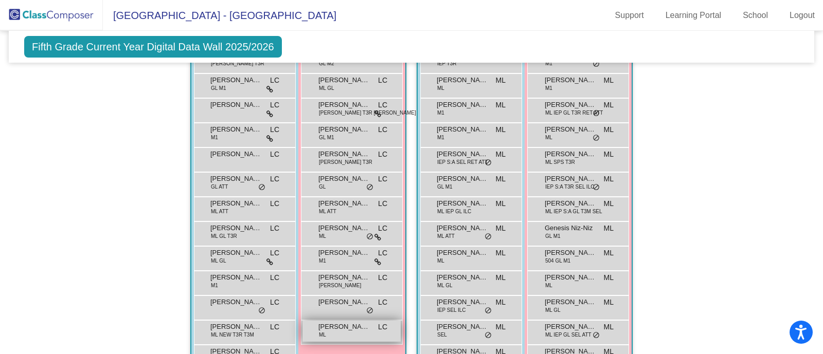
scroll to position [714, 0]
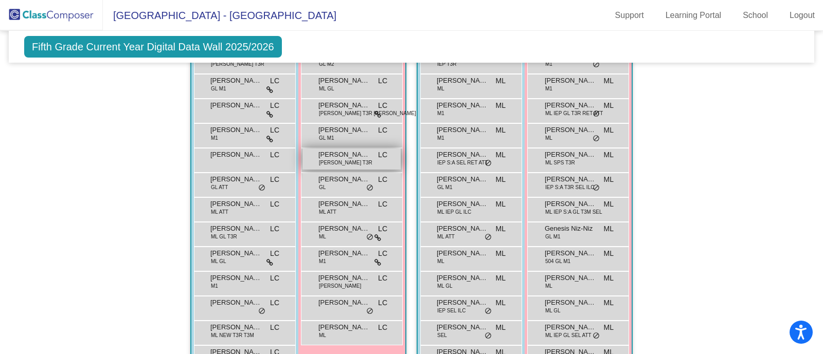
click at [339, 151] on span "[PERSON_NAME]" at bounding box center [343, 155] width 51 height 10
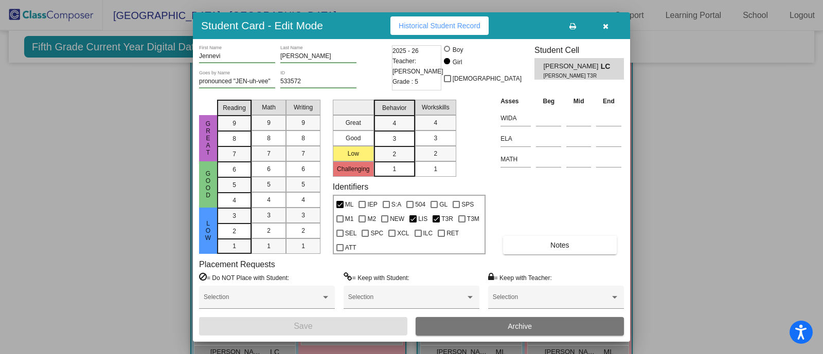
click at [611, 30] on button "button" at bounding box center [605, 25] width 33 height 19
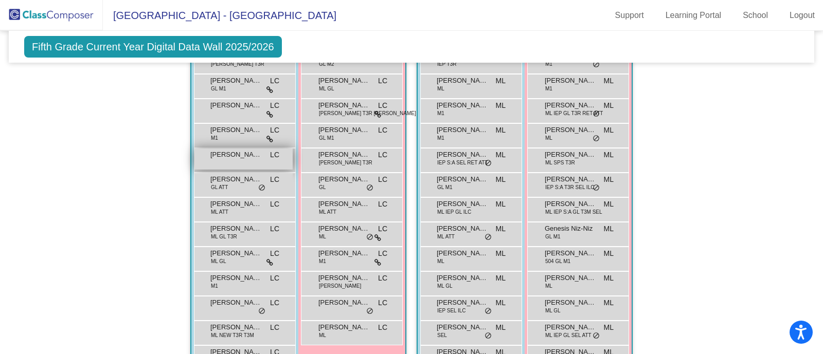
click at [216, 166] on div "[PERSON_NAME] [PERSON_NAME] lock do_not_disturb_alt" at bounding box center [243, 159] width 98 height 21
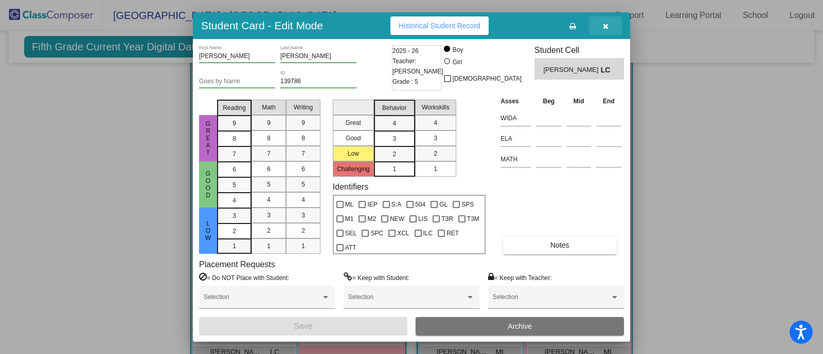
click at [603, 25] on icon "button" at bounding box center [606, 26] width 6 height 7
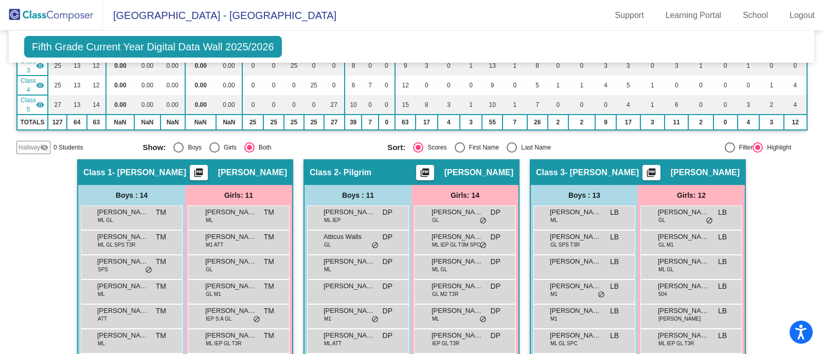
scroll to position [0, 0]
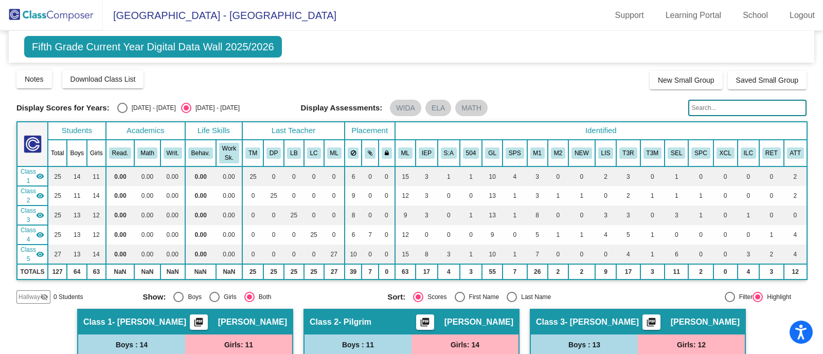
click at [68, 41] on span "Fifth Grade Current Year Digital Data Wall 2025/2026" at bounding box center [153, 47] width 258 height 22
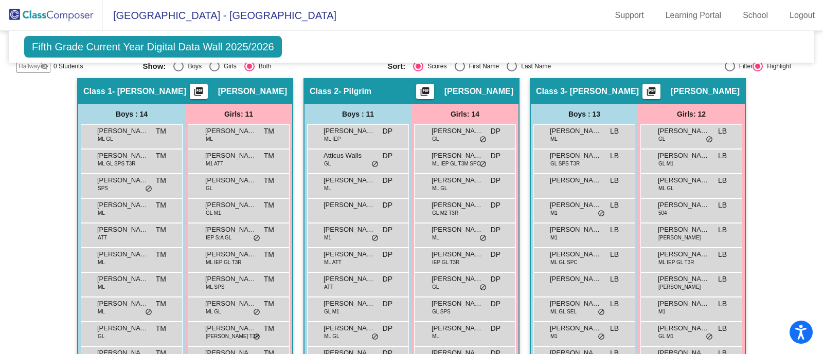
scroll to position [416, 0]
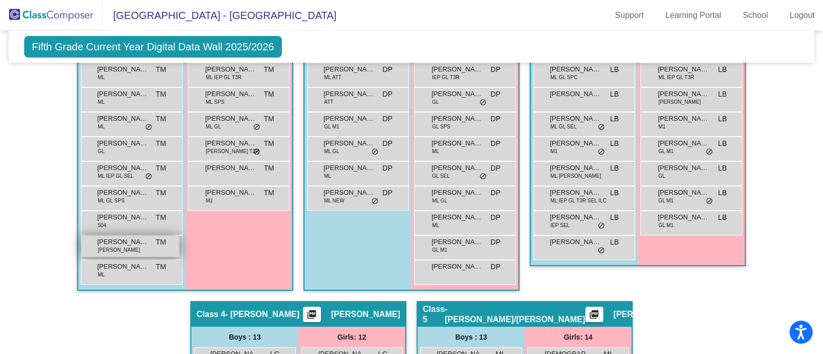
click at [124, 247] on div "[PERSON_NAME] [PERSON_NAME] TM lock do_not_disturb_alt" at bounding box center [130, 246] width 98 height 21
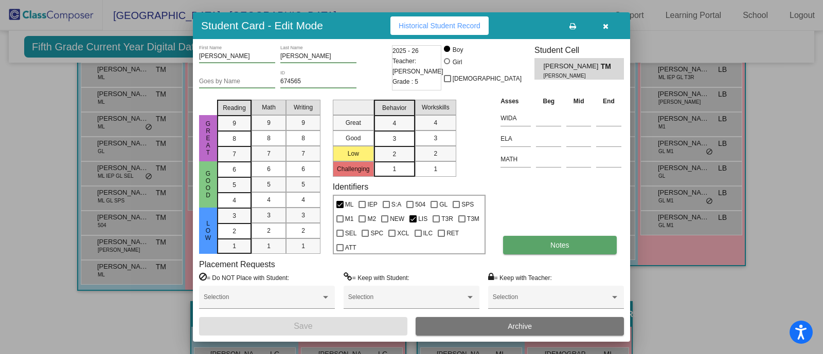
click at [527, 246] on button "Notes" at bounding box center [559, 245] width 113 height 19
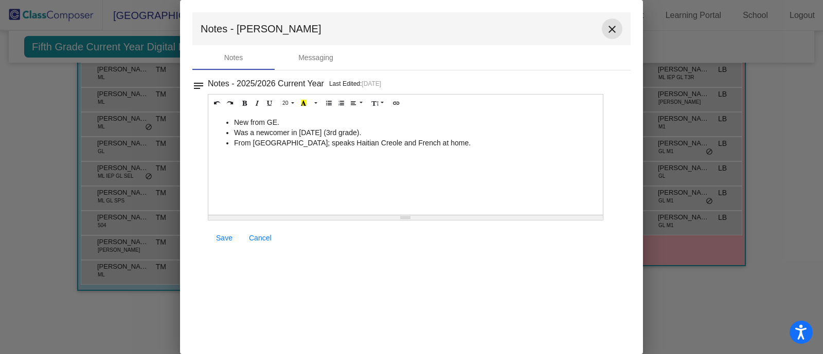
click at [614, 25] on mat-icon "close" at bounding box center [612, 29] width 12 height 12
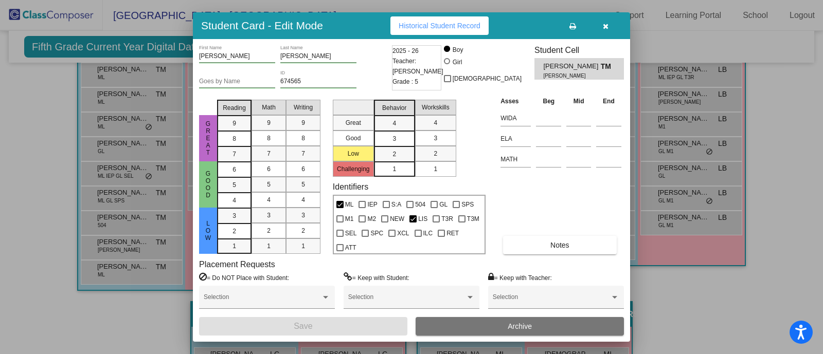
click at [603, 24] on icon "button" at bounding box center [606, 26] width 6 height 7
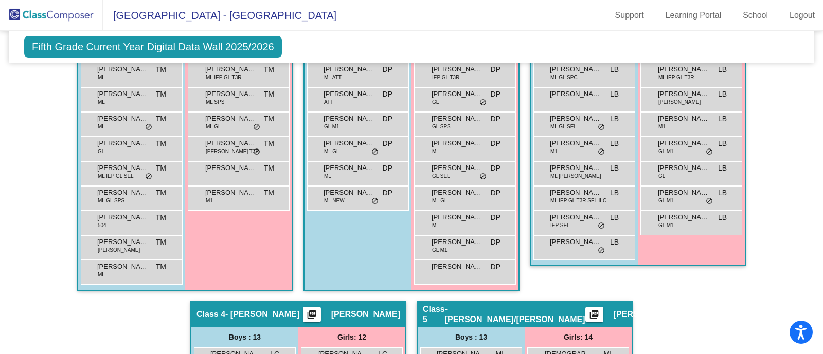
scroll to position [0, 0]
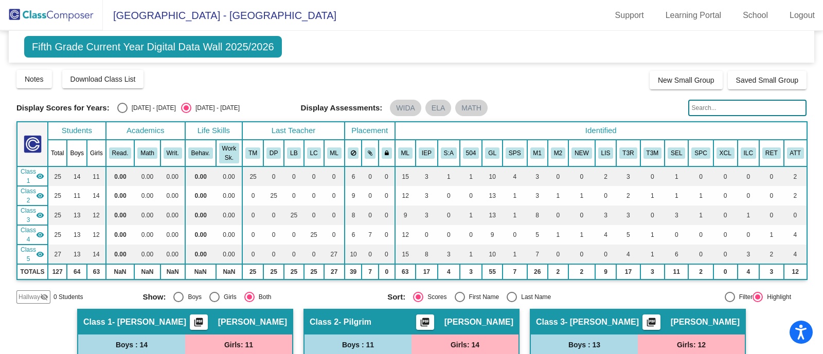
click at [36, 47] on span "Fifth Grade Current Year Digital Data Wall 2025/2026" at bounding box center [153, 47] width 258 height 22
click at [47, 14] on img at bounding box center [51, 15] width 103 height 30
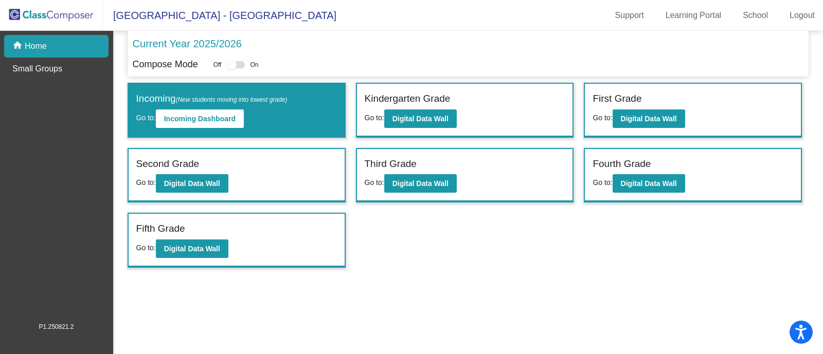
click at [647, 171] on div "Fourth Grade" at bounding box center [692, 166] width 200 height 18
click at [626, 194] on div "Fourth Grade Go to: Digital Data Wall" at bounding box center [693, 175] width 216 height 53
click at [630, 191] on div "Fourth Grade Go to: Digital Data Wall" at bounding box center [693, 175] width 216 height 53
click at [640, 179] on b "Digital Data Wall" at bounding box center [648, 183] width 56 height 8
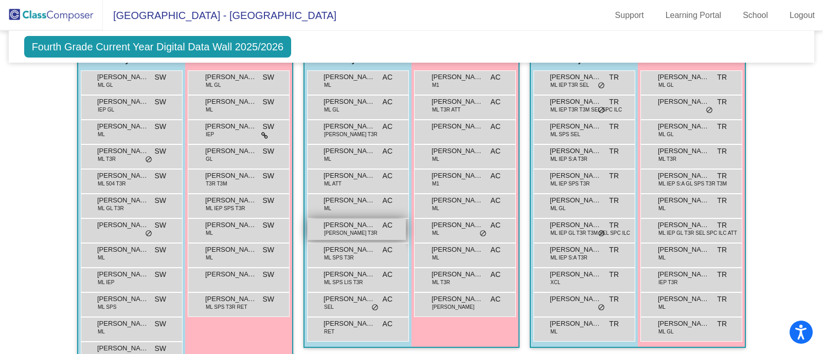
scroll to position [663, 0]
click at [348, 229] on span "[PERSON_NAME] T3R" at bounding box center [350, 233] width 53 height 8
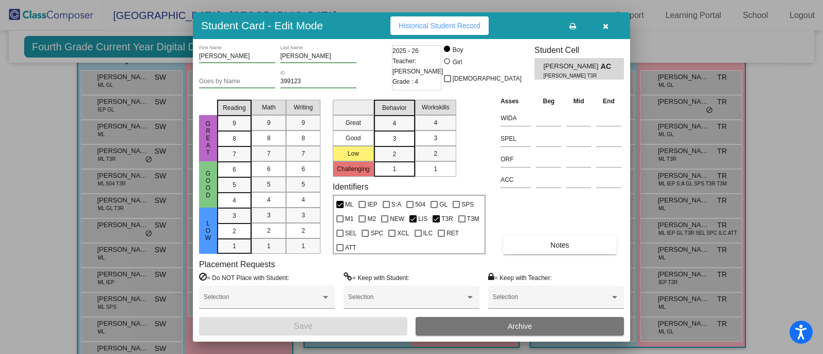
click at [607, 25] on icon "button" at bounding box center [606, 26] width 6 height 7
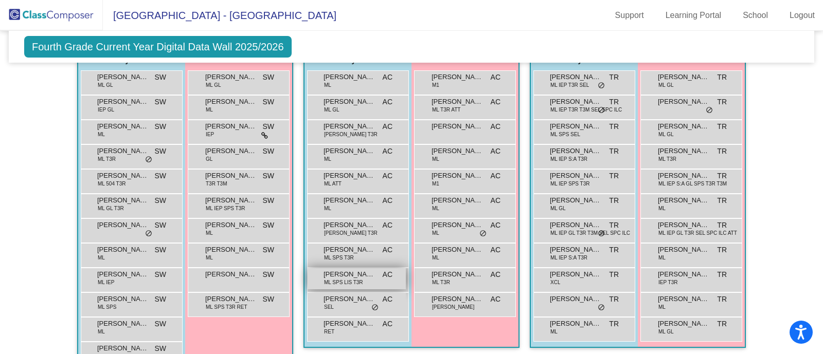
click at [340, 268] on div "[PERSON_NAME] [PERSON_NAME] SPS LIS T3R AC lock do_not_disturb_alt" at bounding box center [356, 278] width 98 height 21
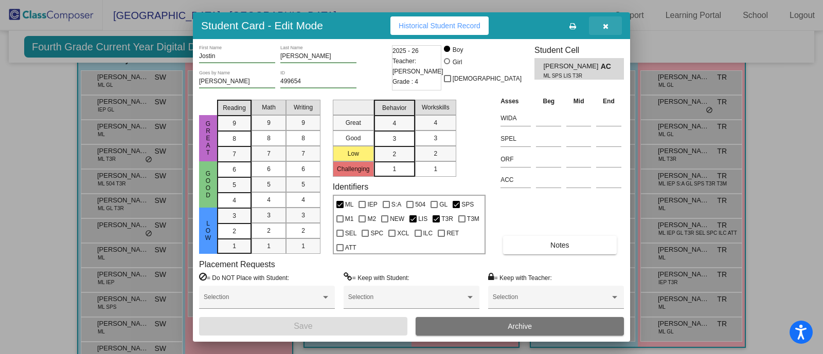
click at [597, 27] on button "button" at bounding box center [605, 25] width 33 height 19
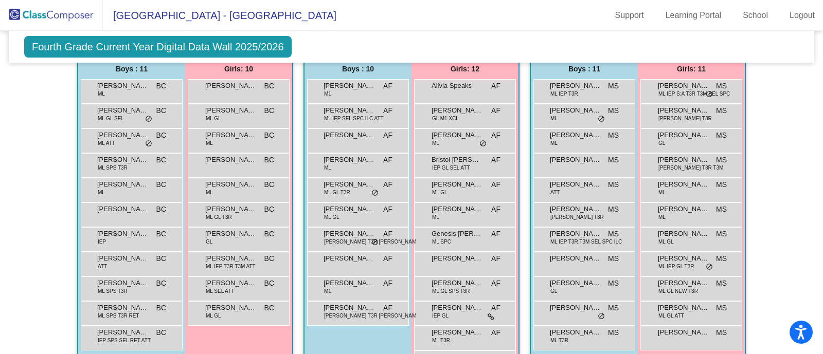
scroll to position [295, 0]
click at [580, 211] on span "[PERSON_NAME]" at bounding box center [575, 210] width 51 height 10
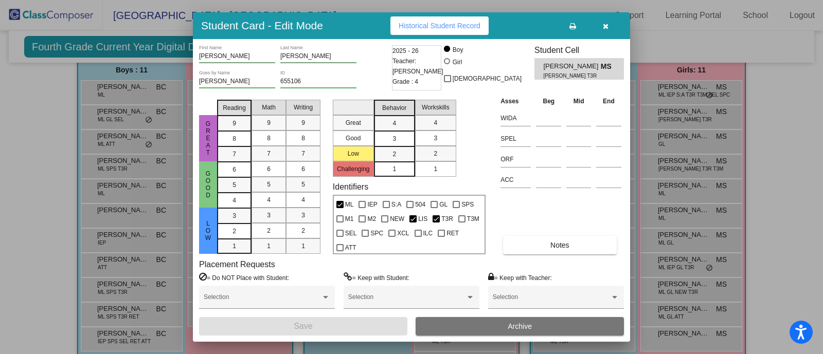
click at [604, 24] on icon "button" at bounding box center [606, 26] width 6 height 7
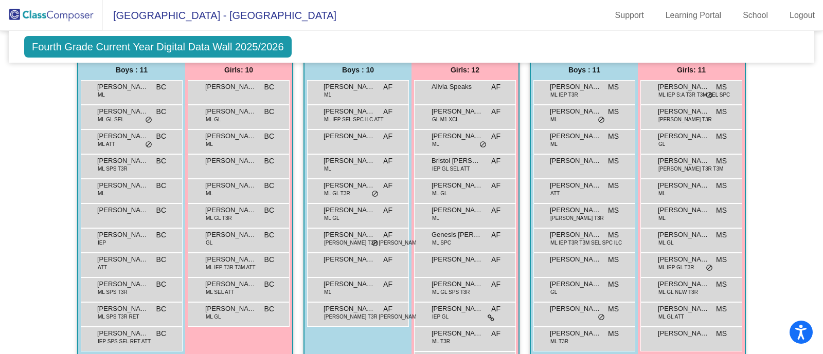
click at [691, 101] on div "[PERSON_NAME] IEP S:A T3R T3M SEL SPC MS lock do_not_disturb_alt" at bounding box center [691, 92] width 102 height 25
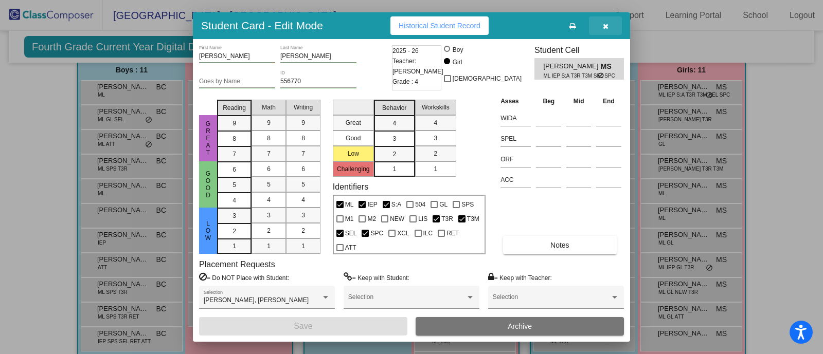
click at [601, 25] on button "button" at bounding box center [605, 25] width 33 height 19
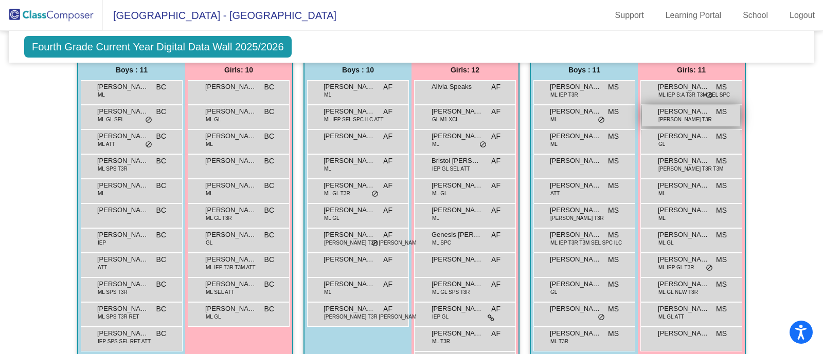
click at [672, 113] on span "[PERSON_NAME]" at bounding box center [683, 111] width 51 height 10
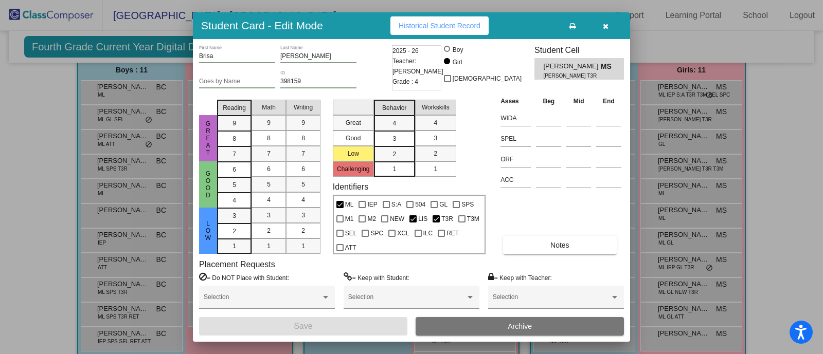
click at [606, 26] on icon "button" at bounding box center [606, 26] width 6 height 7
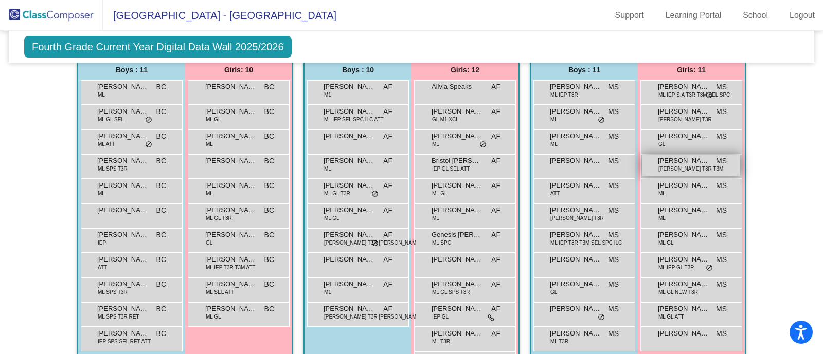
click at [701, 163] on div "[PERSON_NAME] [PERSON_NAME] LIS T3R T3M MS lock do_not_disturb_alt" at bounding box center [691, 165] width 98 height 21
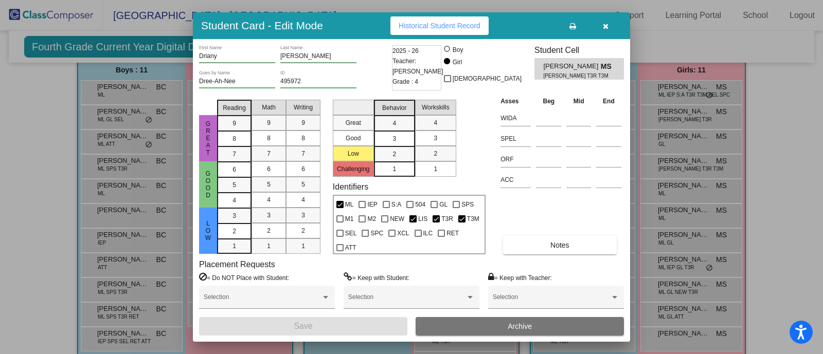
click at [605, 17] on button "button" at bounding box center [605, 25] width 33 height 19
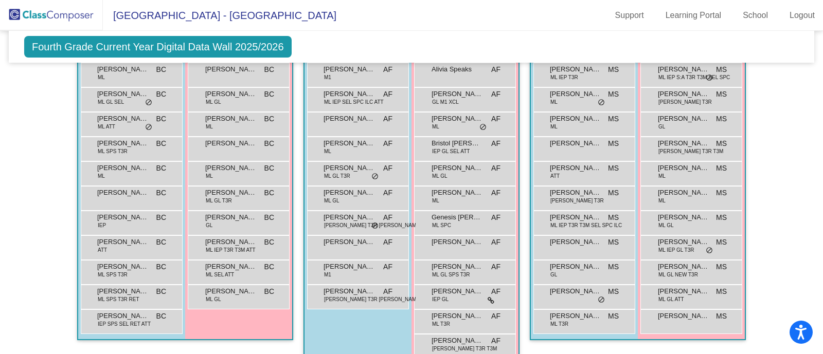
scroll to position [313, 0]
click at [669, 265] on span "[PERSON_NAME]" at bounding box center [683, 266] width 51 height 10
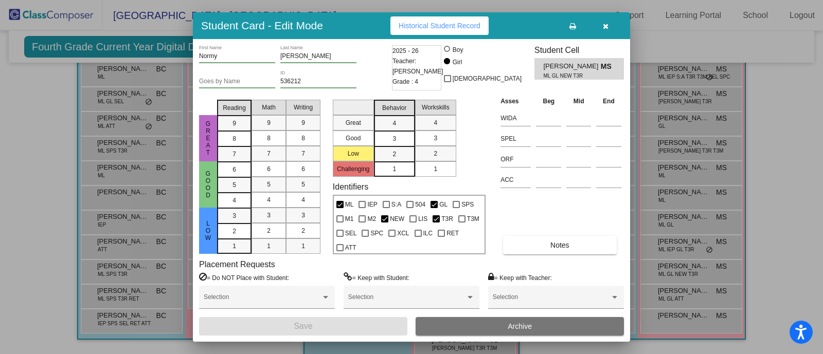
click at [616, 25] on button "button" at bounding box center [605, 25] width 33 height 19
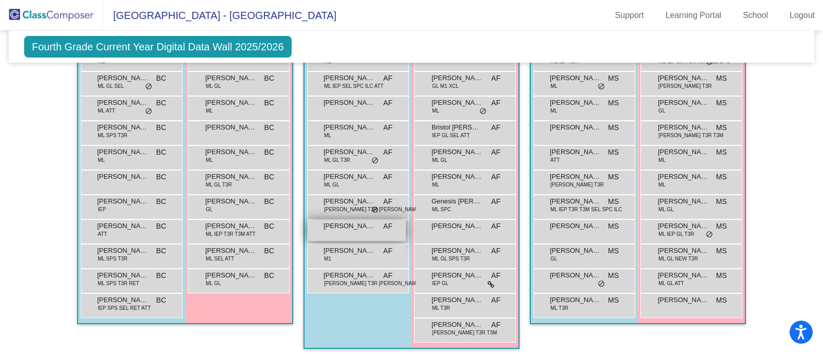
scroll to position [328, 0]
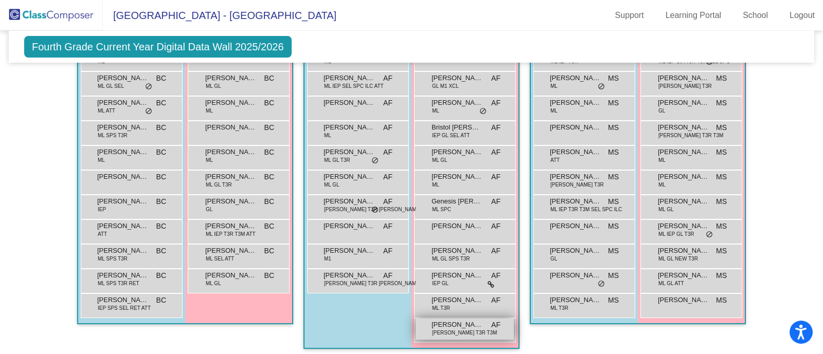
click at [447, 320] on span "[PERSON_NAME] [PERSON_NAME]" at bounding box center [456, 325] width 51 height 10
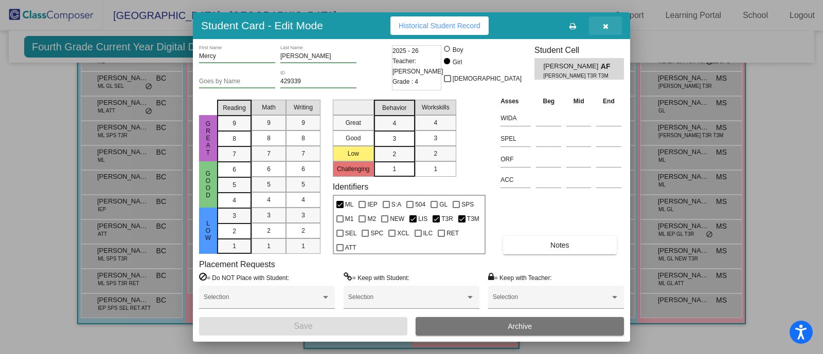
click at [603, 24] on icon "button" at bounding box center [606, 26] width 6 height 7
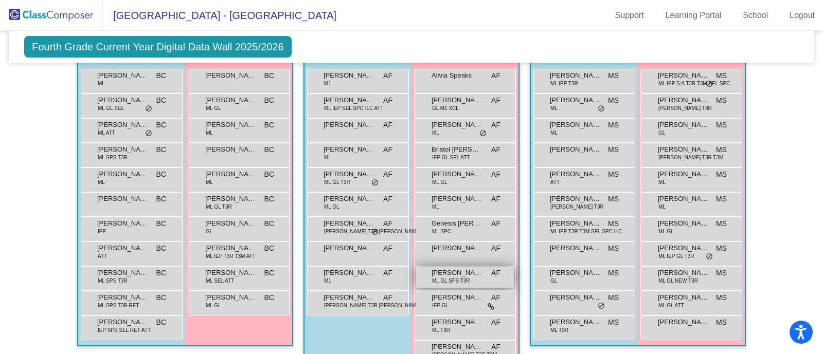
scroll to position [306, 0]
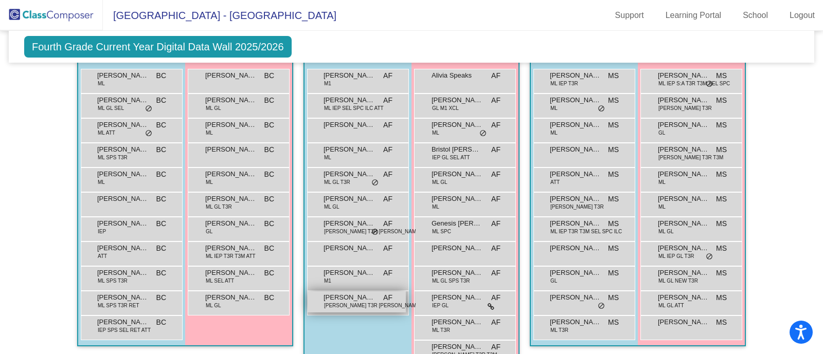
click at [344, 302] on span "[PERSON_NAME] T3R [PERSON_NAME]" at bounding box center [372, 306] width 97 height 8
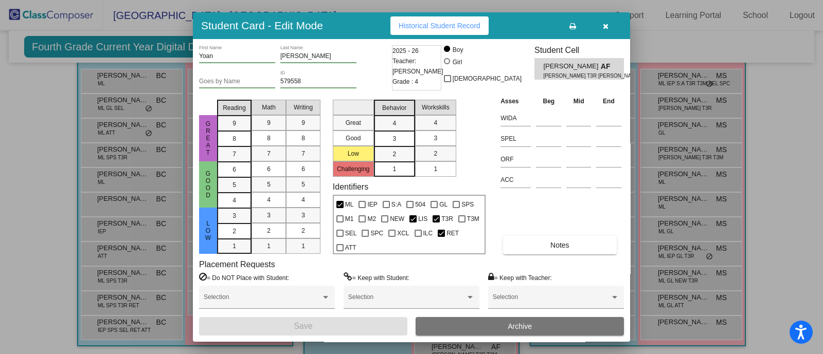
click at [601, 24] on button "button" at bounding box center [605, 25] width 33 height 19
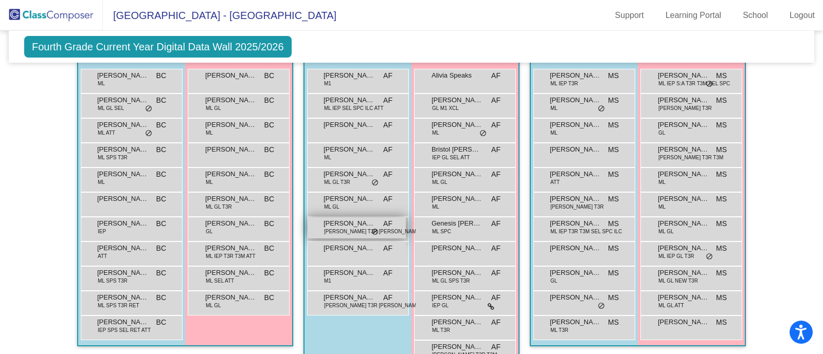
click at [340, 228] on span "[PERSON_NAME] T3R [PERSON_NAME]" at bounding box center [372, 232] width 97 height 8
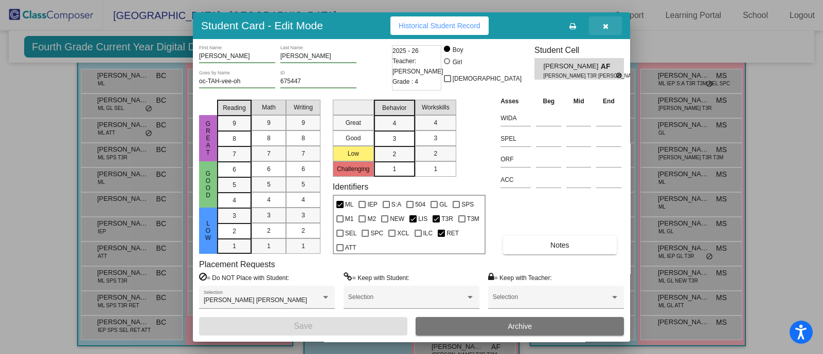
click at [609, 23] on button "button" at bounding box center [605, 25] width 33 height 19
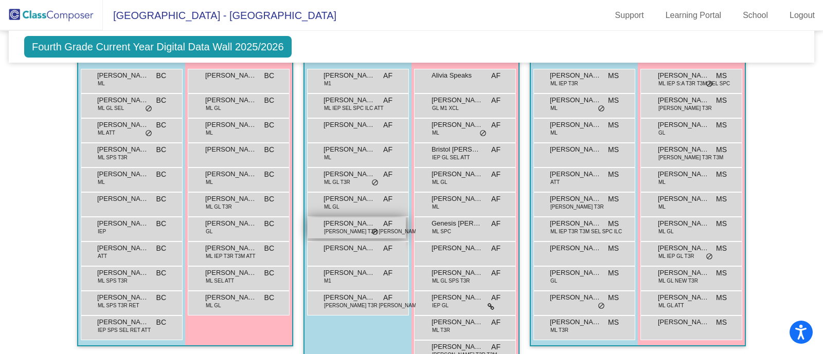
click at [358, 228] on span "[PERSON_NAME] T3R [PERSON_NAME]" at bounding box center [372, 232] width 97 height 8
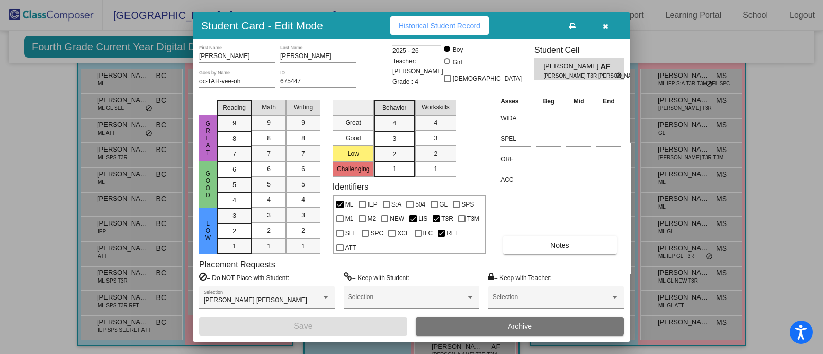
click at [610, 23] on button "button" at bounding box center [605, 25] width 33 height 19
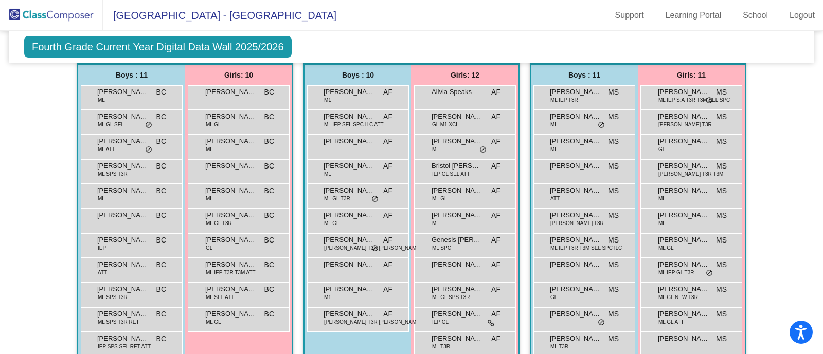
scroll to position [0, 0]
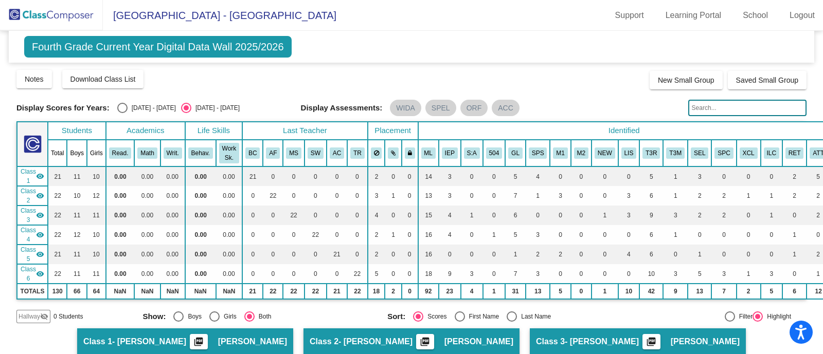
click at [50, 17] on img at bounding box center [51, 15] width 103 height 30
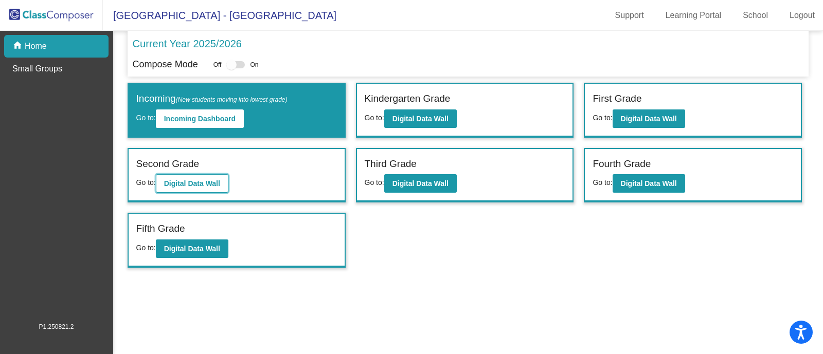
click at [209, 177] on button "Digital Data Wall" at bounding box center [192, 183] width 72 height 19
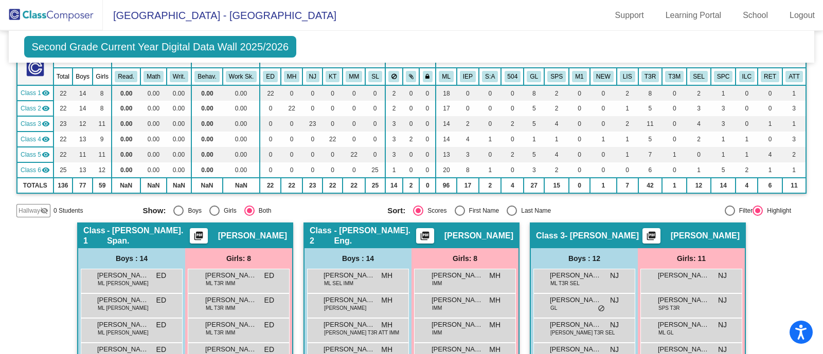
scroll to position [71, 0]
click at [59, 41] on span "Second Grade Current Year Digital Data Wall 2025/2026" at bounding box center [160, 47] width 272 height 22
click at [59, 14] on img at bounding box center [51, 15] width 103 height 30
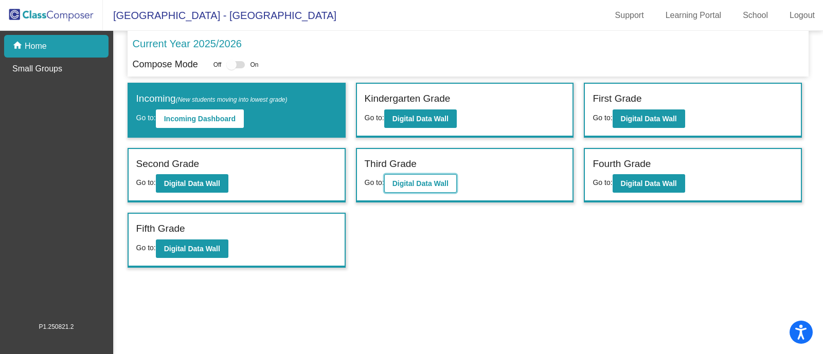
click at [393, 176] on button "Digital Data Wall" at bounding box center [420, 183] width 72 height 19
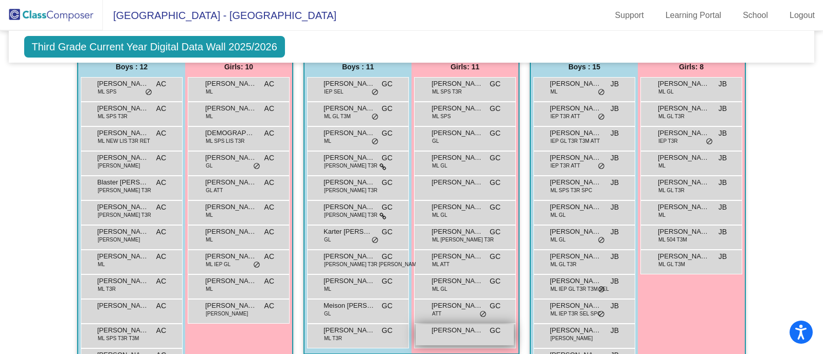
scroll to position [658, 0]
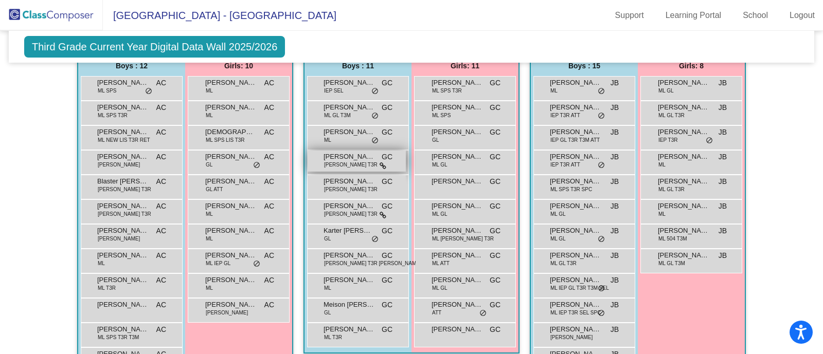
click at [341, 163] on span "[PERSON_NAME] T3R" at bounding box center [350, 165] width 53 height 8
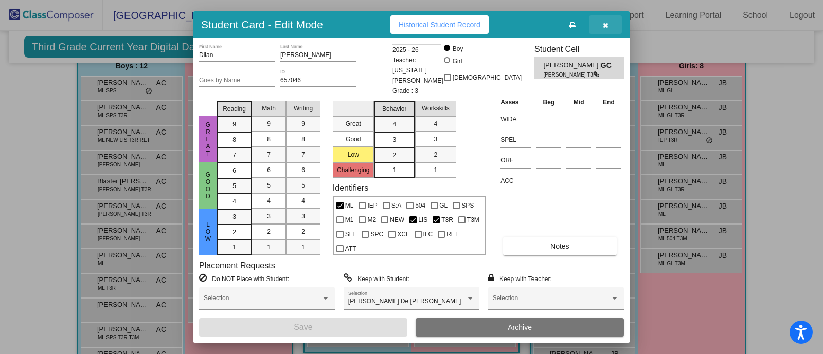
click at [604, 24] on icon "button" at bounding box center [606, 25] width 6 height 7
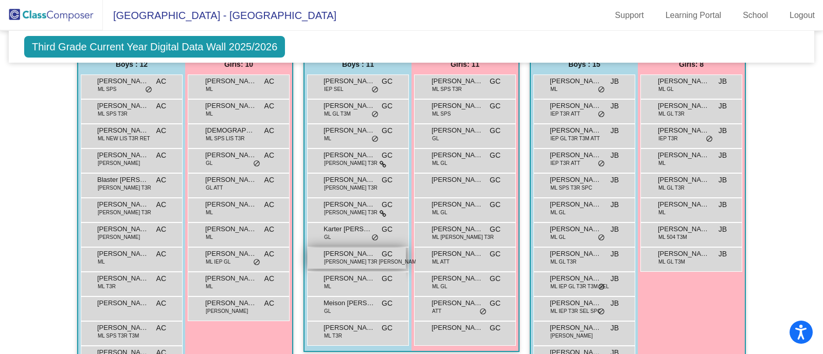
scroll to position [660, 0]
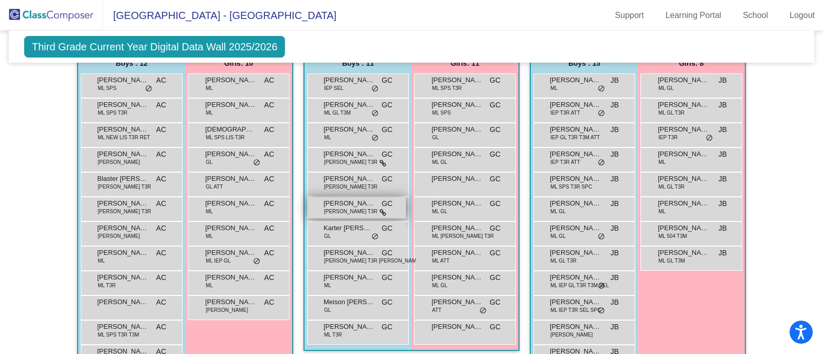
click at [349, 204] on span "[PERSON_NAME] De [PERSON_NAME]" at bounding box center [348, 203] width 51 height 10
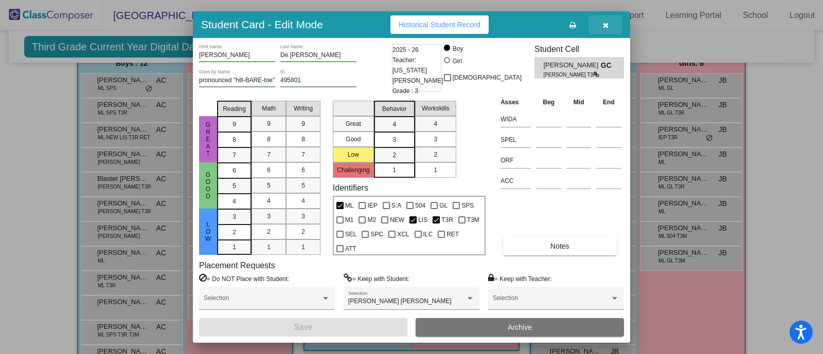
click at [611, 23] on button "button" at bounding box center [605, 24] width 33 height 19
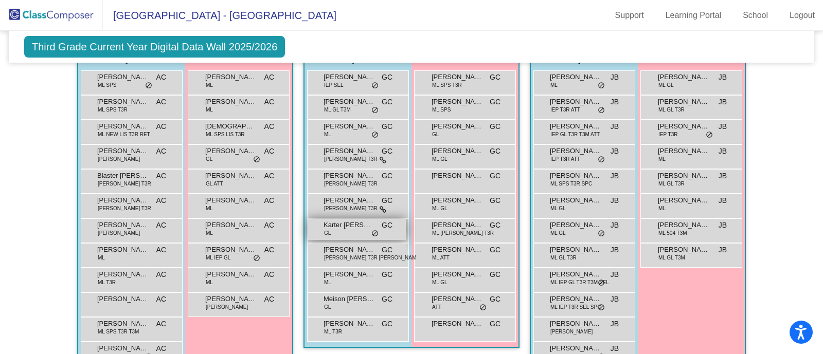
scroll to position [664, 0]
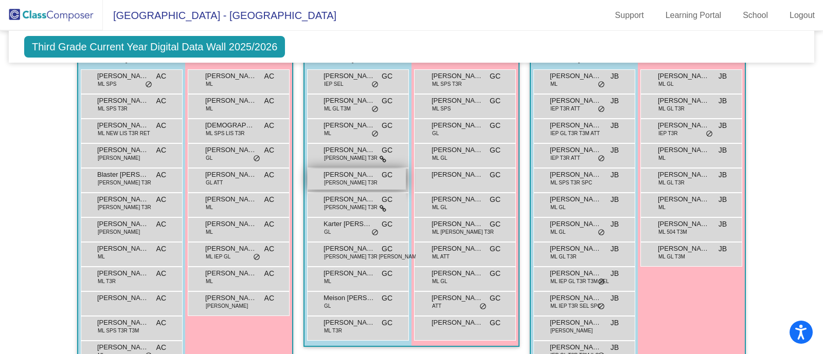
click at [344, 184] on span "[PERSON_NAME] T3R" at bounding box center [350, 183] width 53 height 8
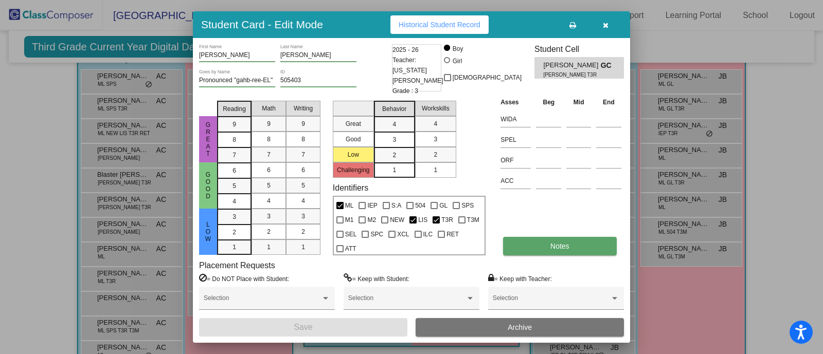
click at [542, 252] on button "Notes" at bounding box center [559, 246] width 113 height 19
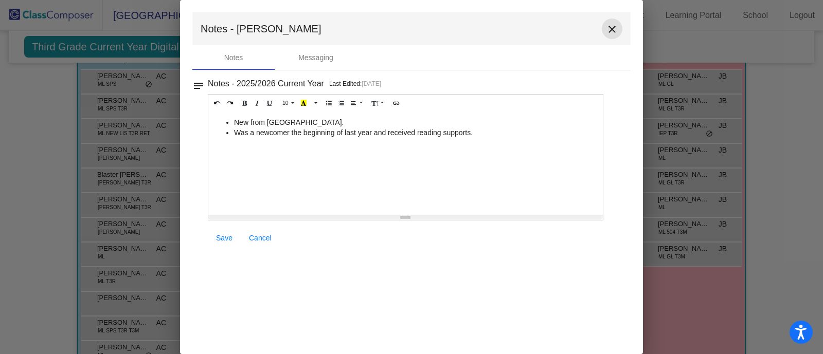
click at [618, 23] on button "close" at bounding box center [611, 29] width 21 height 21
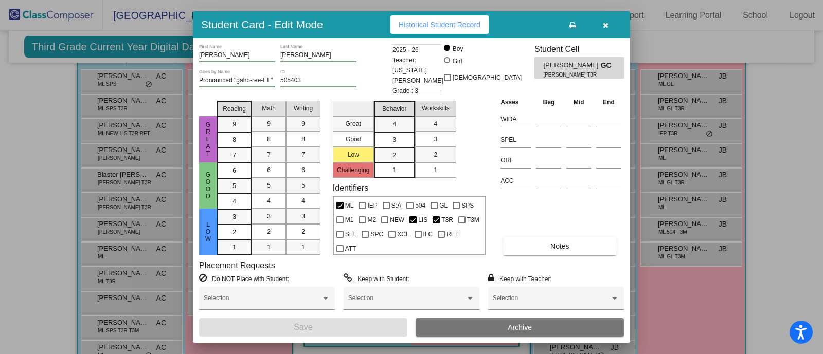
click at [608, 28] on button "button" at bounding box center [605, 24] width 33 height 19
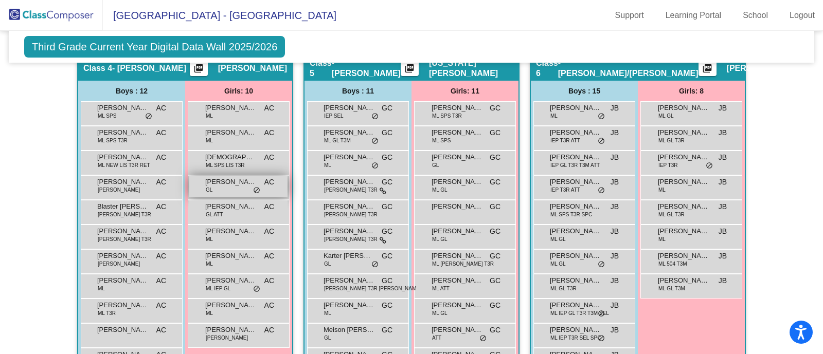
scroll to position [632, 0]
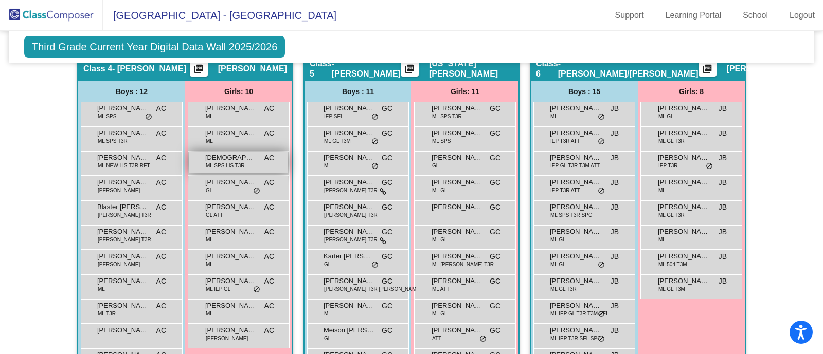
click at [216, 155] on span "[DEMOGRAPHIC_DATA] [PERSON_NAME]" at bounding box center [230, 158] width 51 height 10
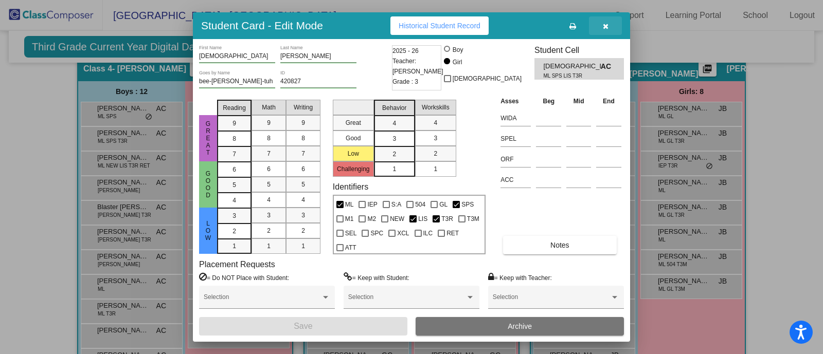
click at [604, 24] on icon "button" at bounding box center [606, 26] width 6 height 7
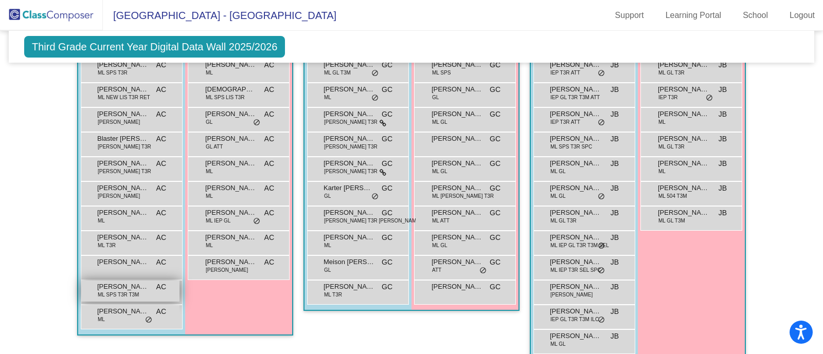
scroll to position [694, 0]
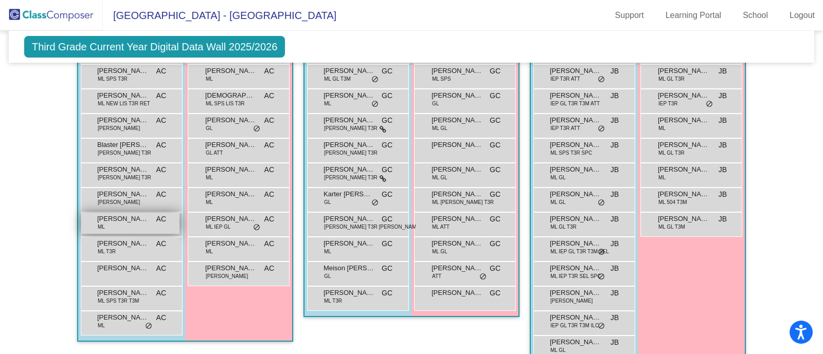
click at [124, 225] on div "[PERSON_NAME] [PERSON_NAME] AC lock do_not_disturb_alt" at bounding box center [130, 223] width 98 height 21
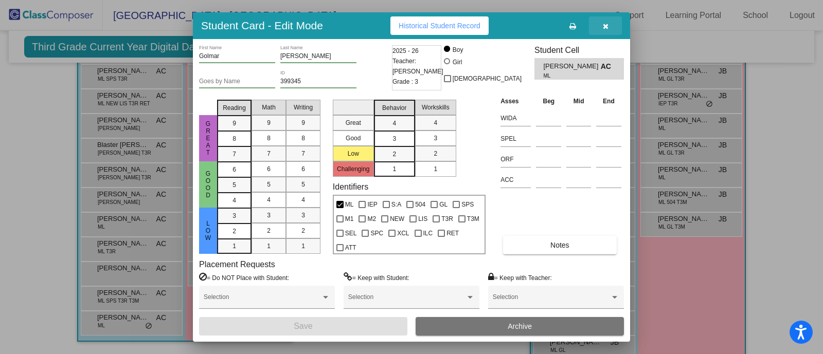
click at [605, 27] on icon "button" at bounding box center [606, 26] width 6 height 7
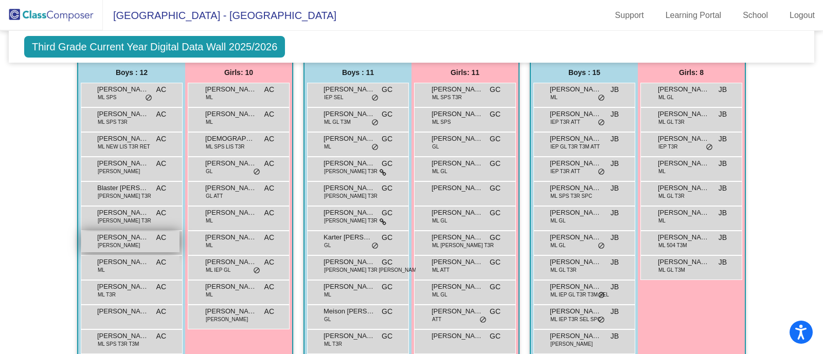
scroll to position [641, 0]
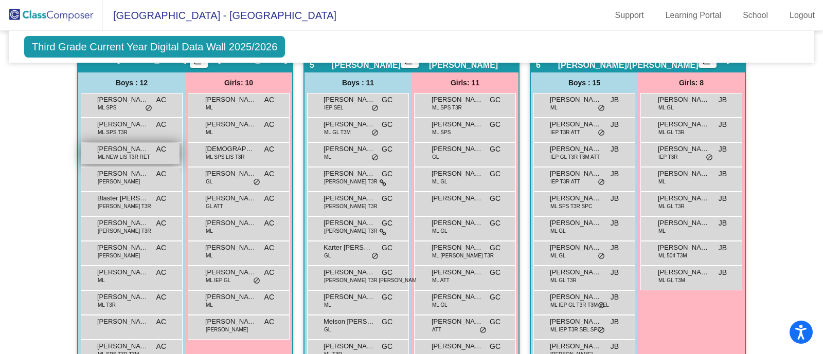
click at [126, 153] on span "ML NEW LIS T3R RET" at bounding box center [124, 157] width 52 height 8
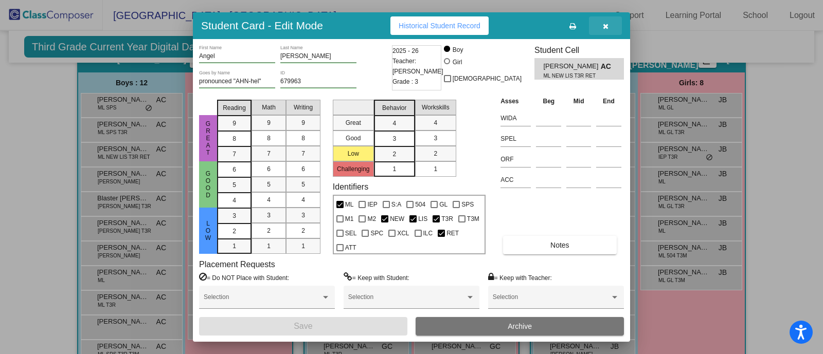
click at [604, 25] on icon "button" at bounding box center [606, 26] width 6 height 7
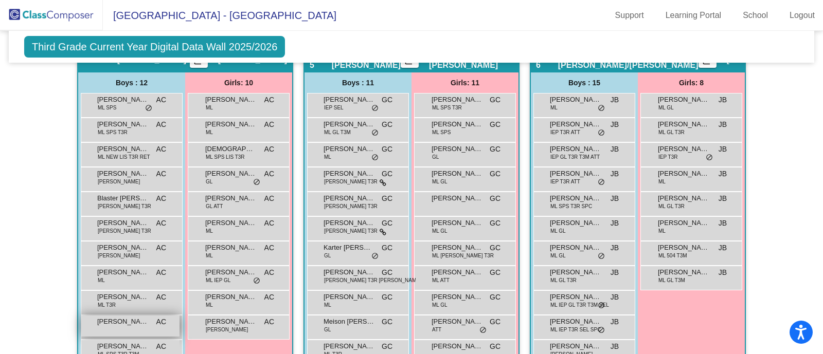
scroll to position [679, 0]
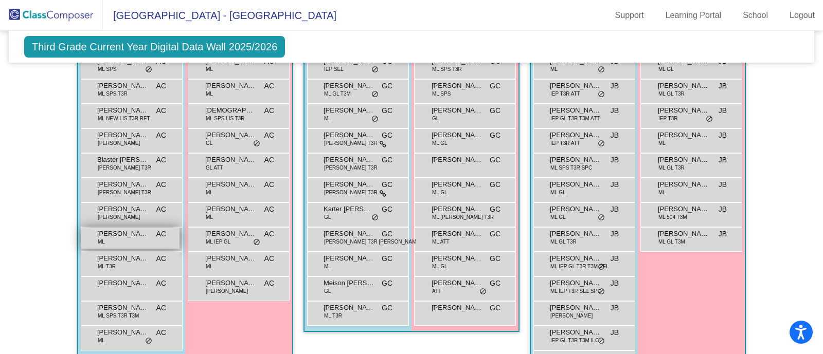
click at [126, 242] on div "[PERSON_NAME] [PERSON_NAME] AC lock do_not_disturb_alt" at bounding box center [130, 238] width 98 height 21
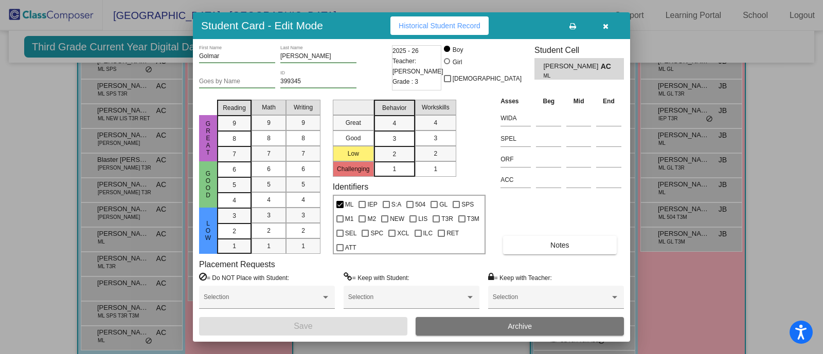
click at [613, 25] on button "button" at bounding box center [605, 25] width 33 height 19
